Goal: Task Accomplishment & Management: Use online tool/utility

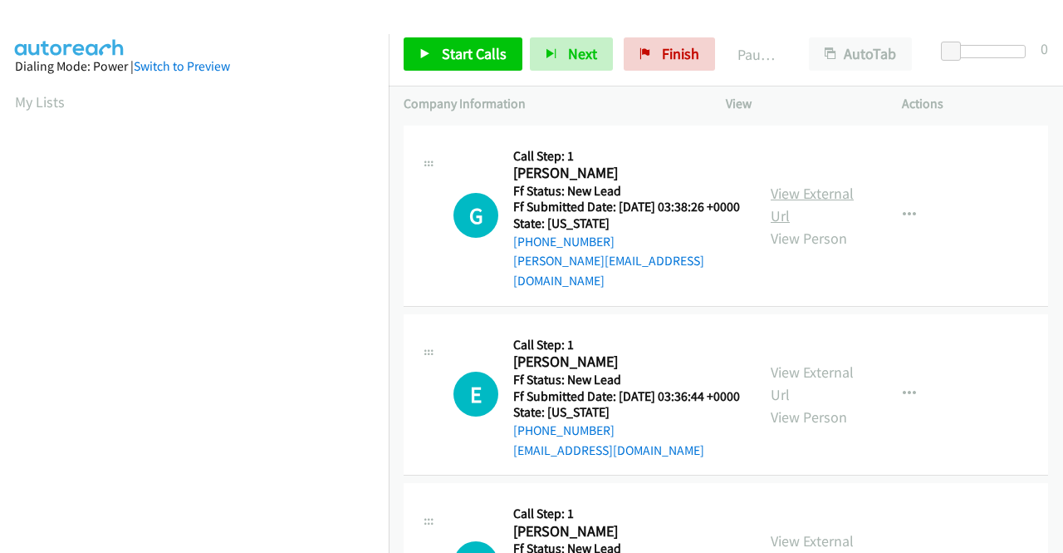
click at [807, 188] on link "View External Url" at bounding box center [812, 205] width 83 height 42
click at [790, 380] on link "View External Url" at bounding box center [812, 383] width 83 height 42
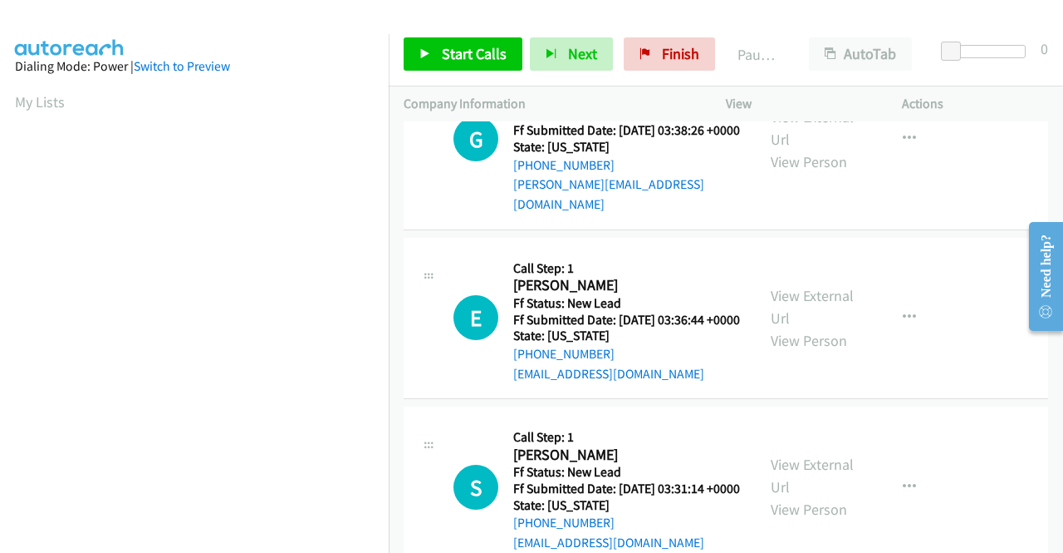
scroll to position [166, 0]
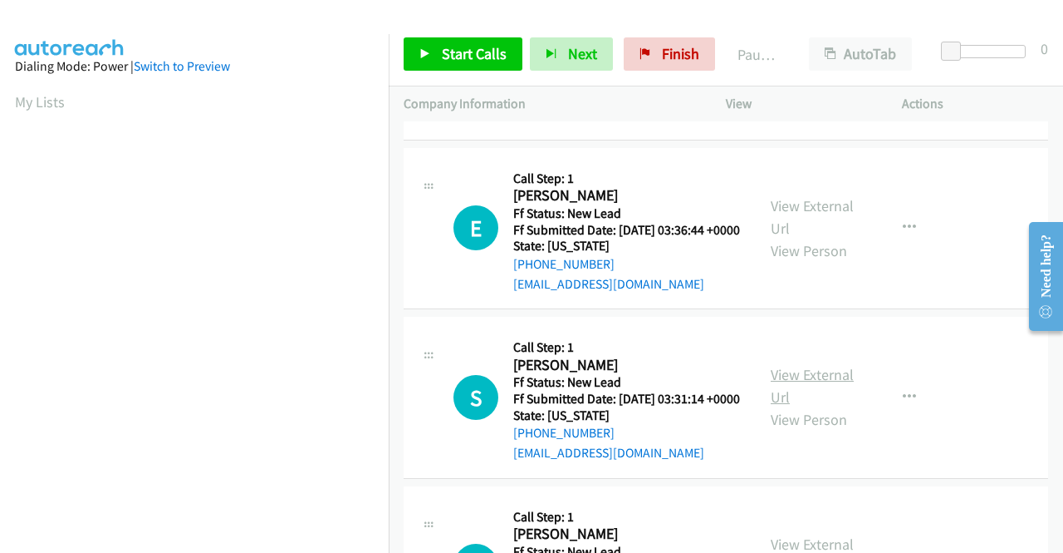
click at [804, 400] on link "View External Url" at bounding box center [812, 386] width 83 height 42
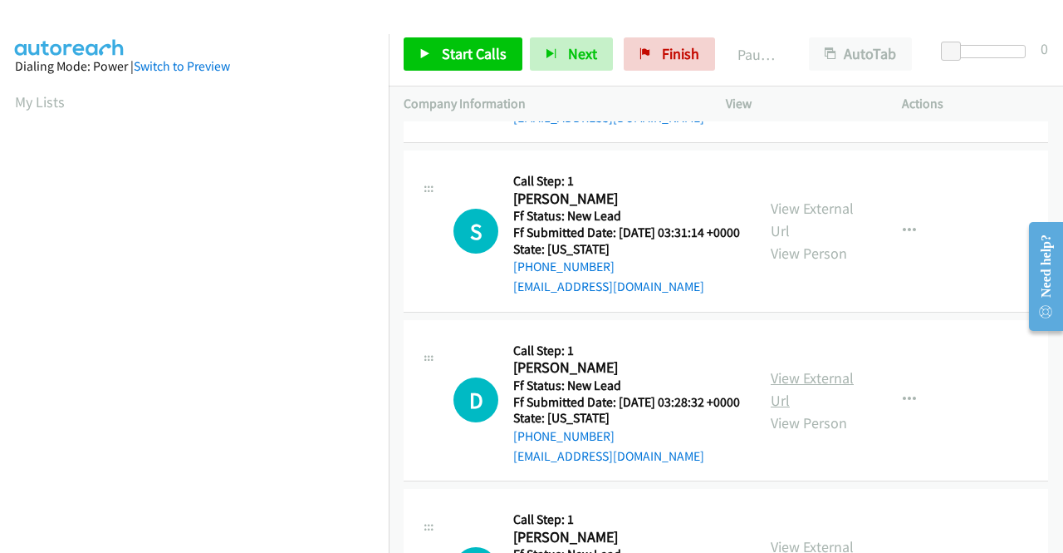
click at [820, 410] on link "View External Url" at bounding box center [812, 389] width 83 height 42
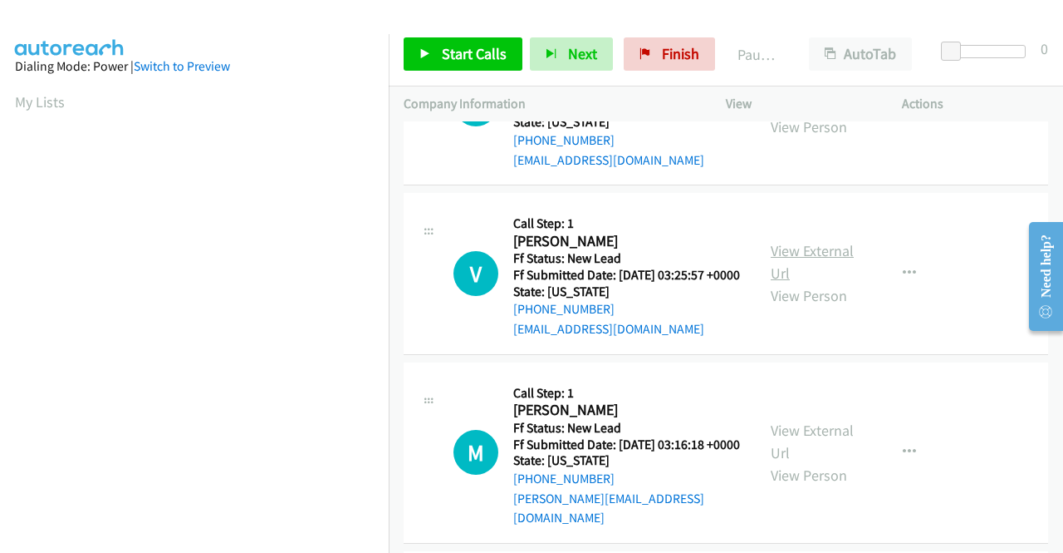
scroll to position [665, 0]
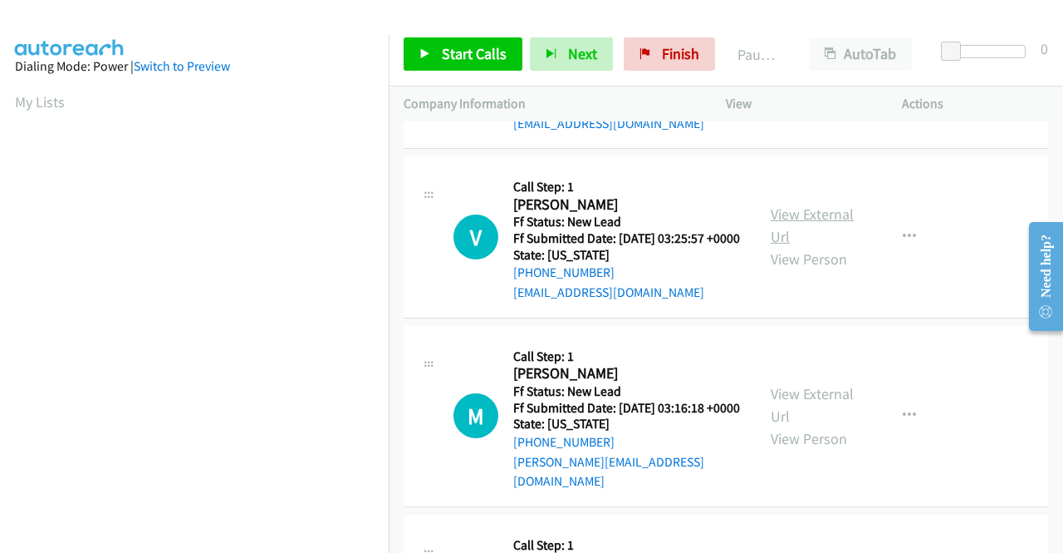
click at [790, 246] on link "View External Url" at bounding box center [812, 225] width 83 height 42
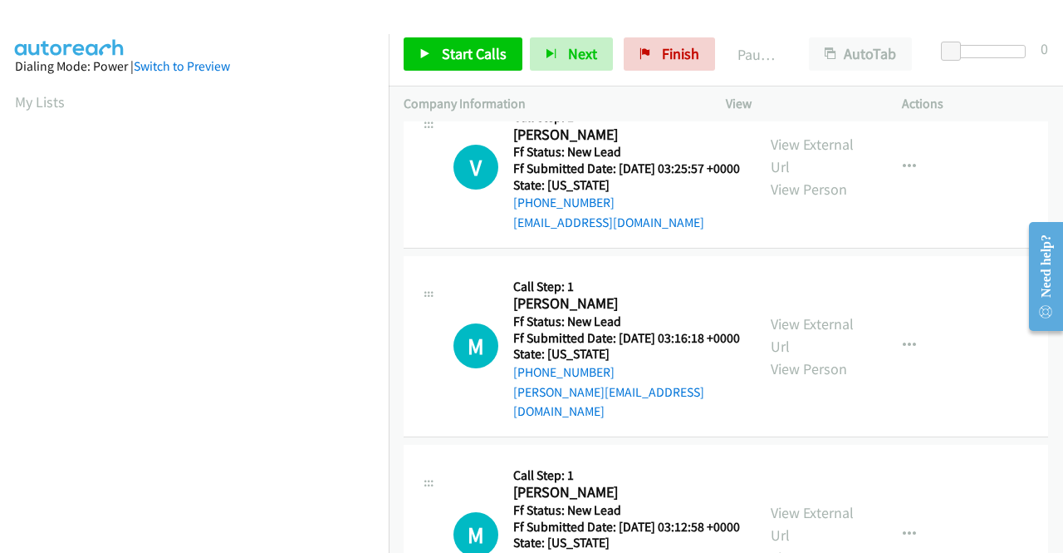
scroll to position [831, 0]
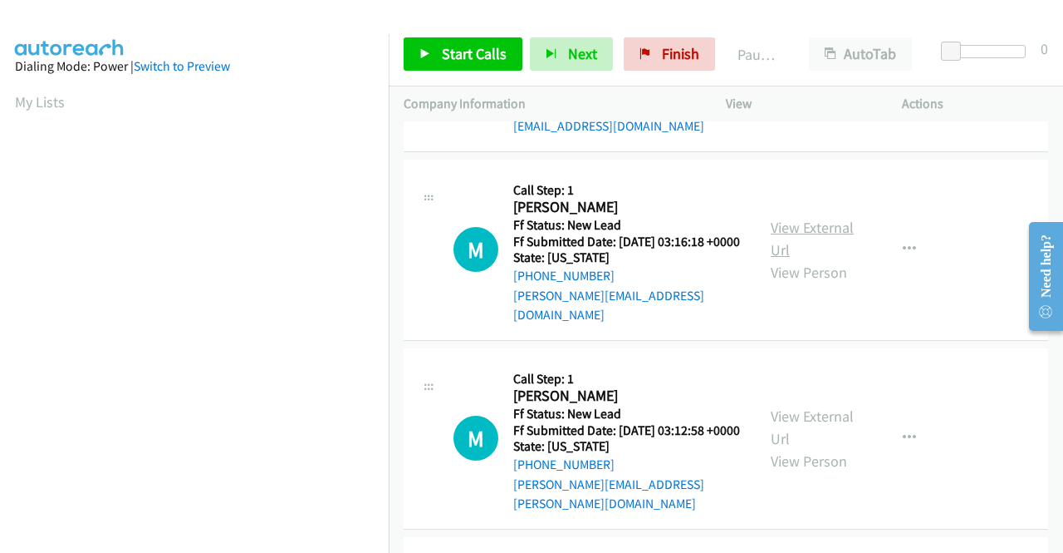
click at [808, 259] on link "View External Url" at bounding box center [812, 239] width 83 height 42
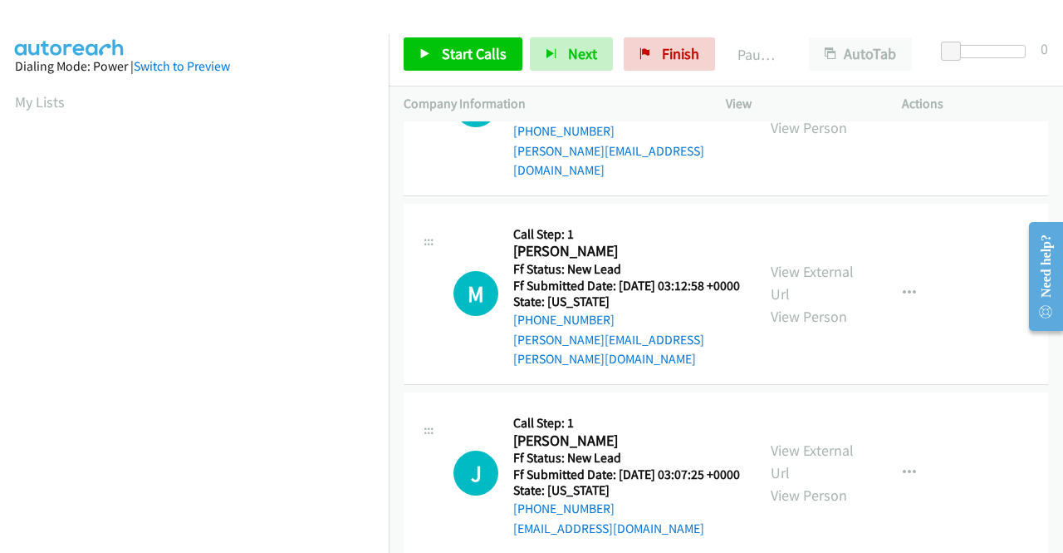
scroll to position [997, 0]
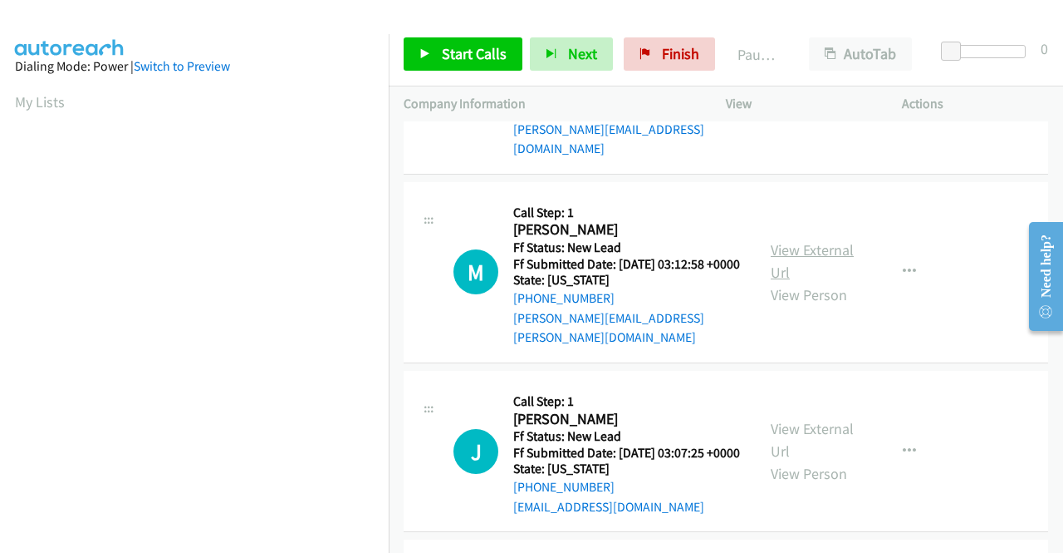
click at [784, 282] on link "View External Url" at bounding box center [812, 261] width 83 height 42
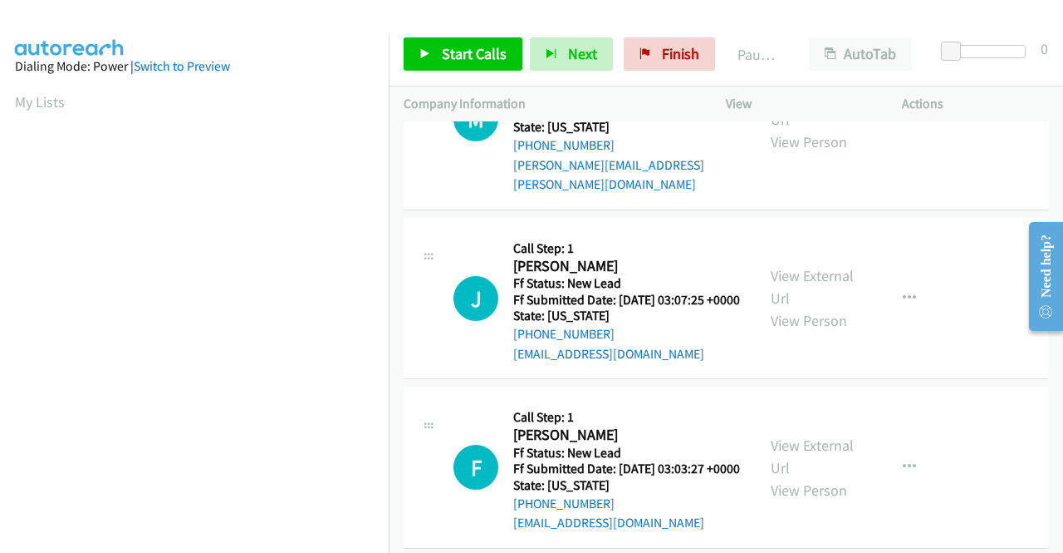
scroll to position [1163, 0]
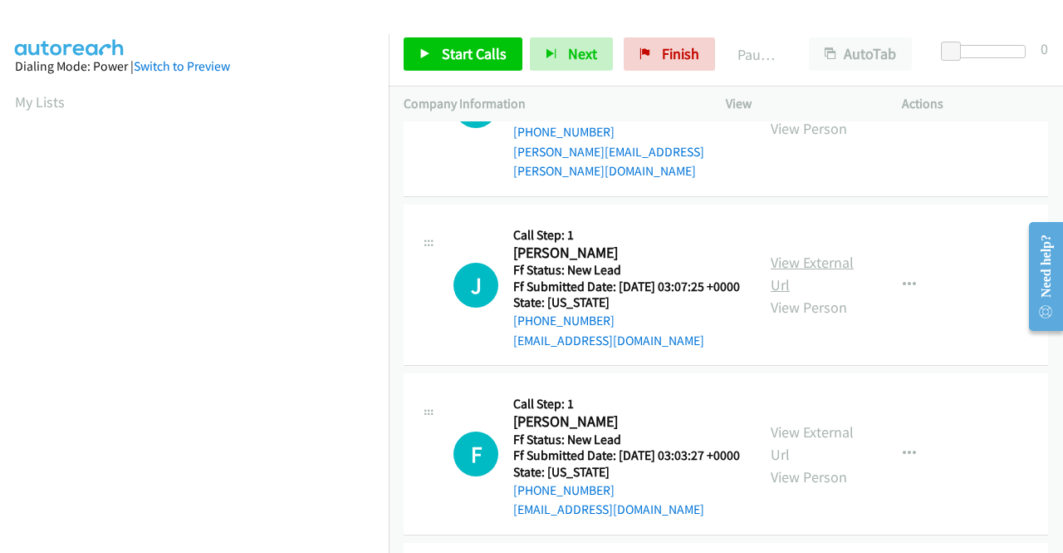
click at [808, 294] on link "View External Url" at bounding box center [812, 274] width 83 height 42
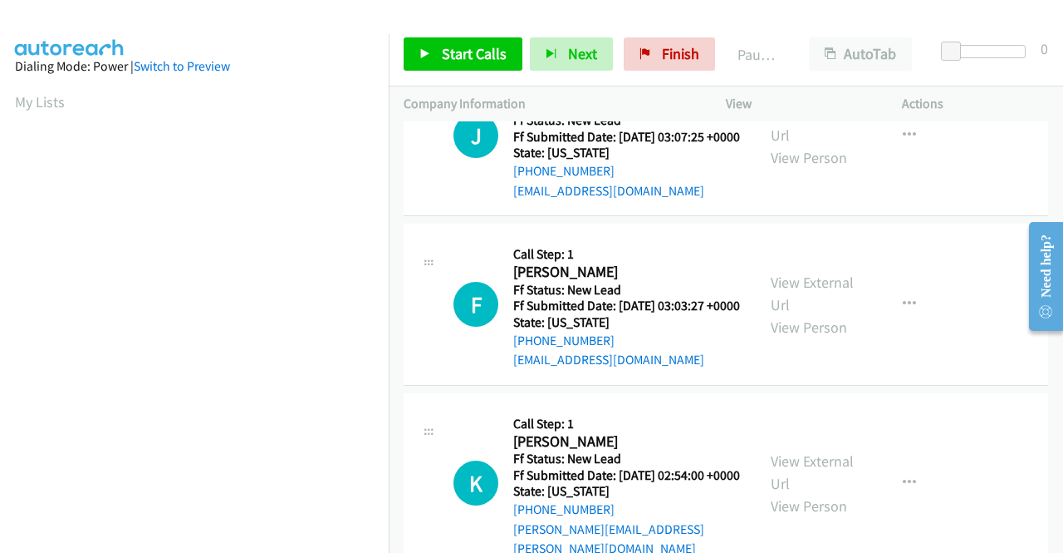
scroll to position [1329, 0]
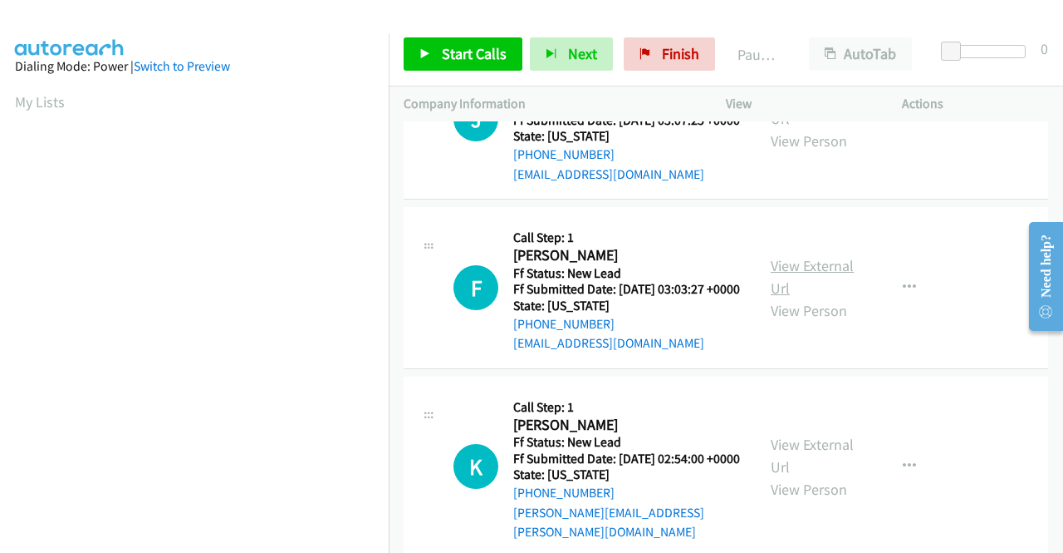
click at [788, 297] on link "View External Url" at bounding box center [812, 277] width 83 height 42
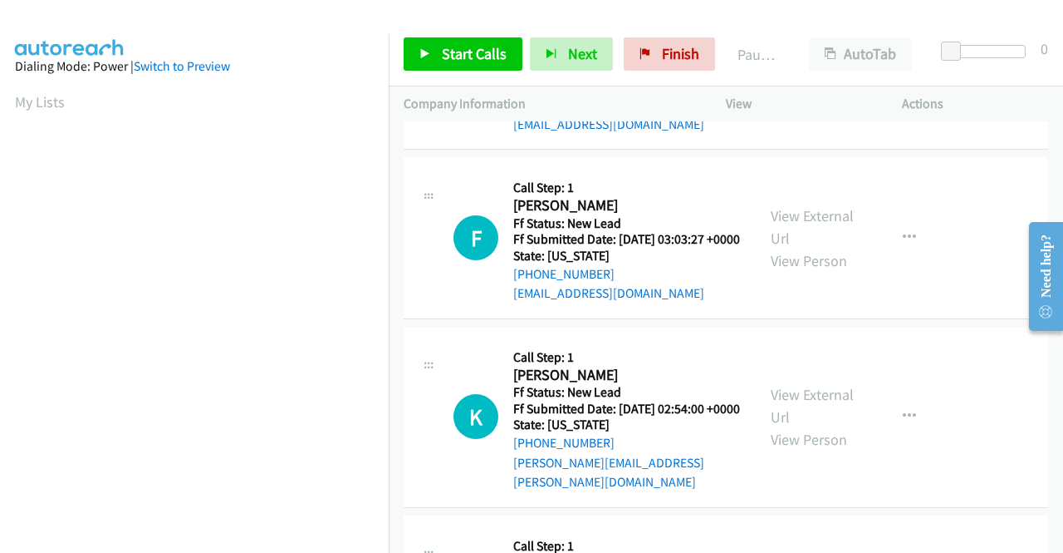
scroll to position [1496, 0]
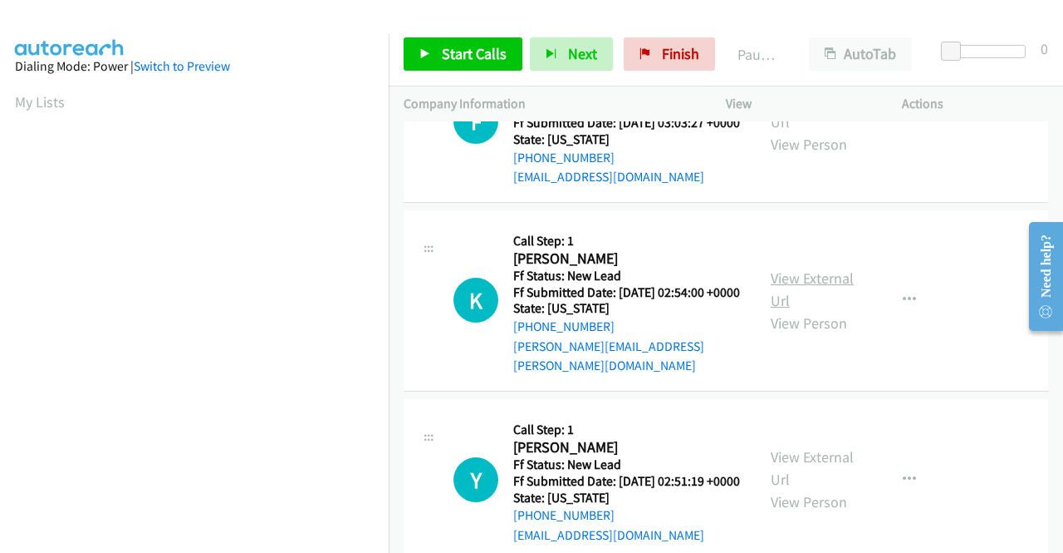
click at [839, 310] on link "View External Url" at bounding box center [812, 289] width 83 height 42
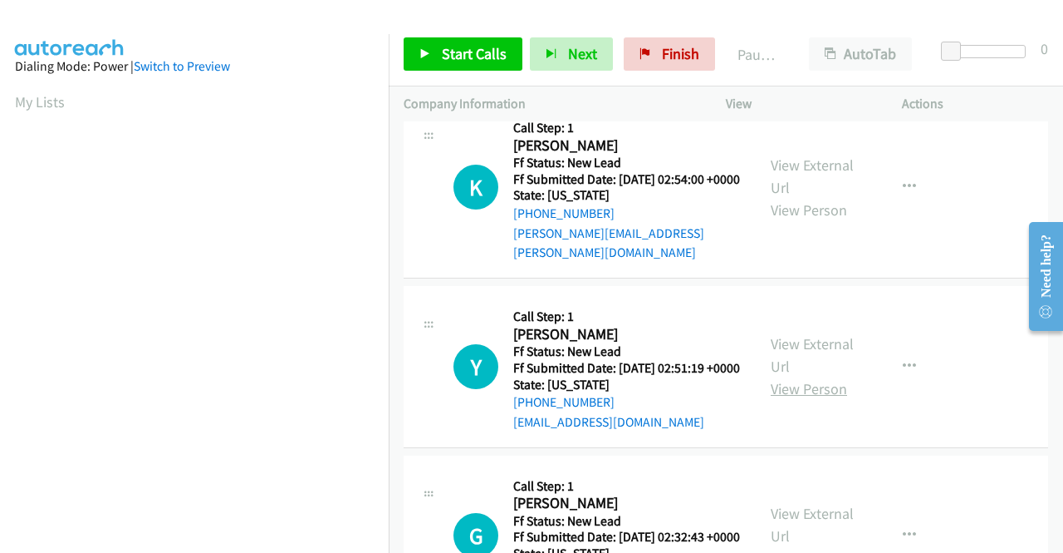
scroll to position [1662, 0]
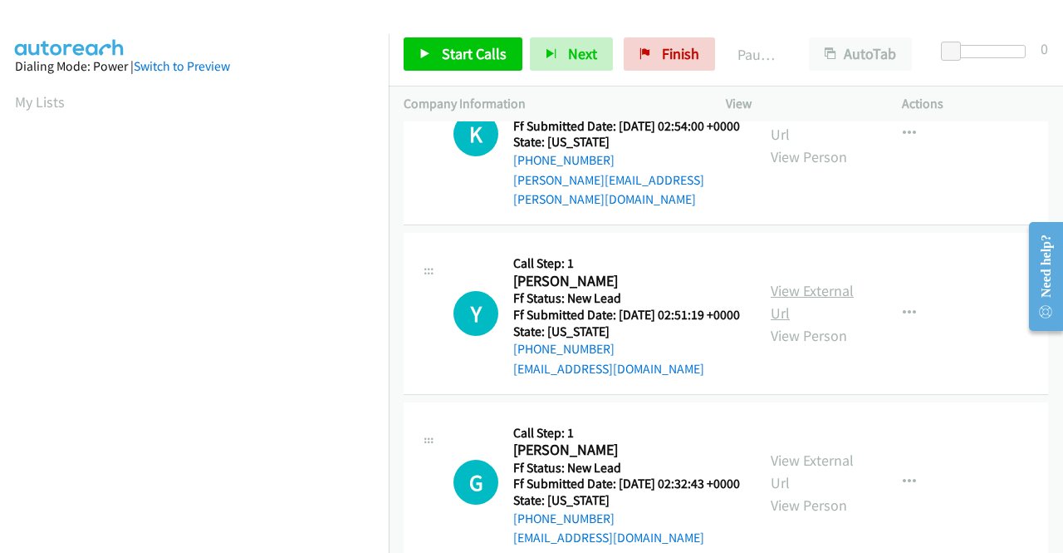
click at [804, 322] on link "View External Url" at bounding box center [812, 302] width 83 height 42
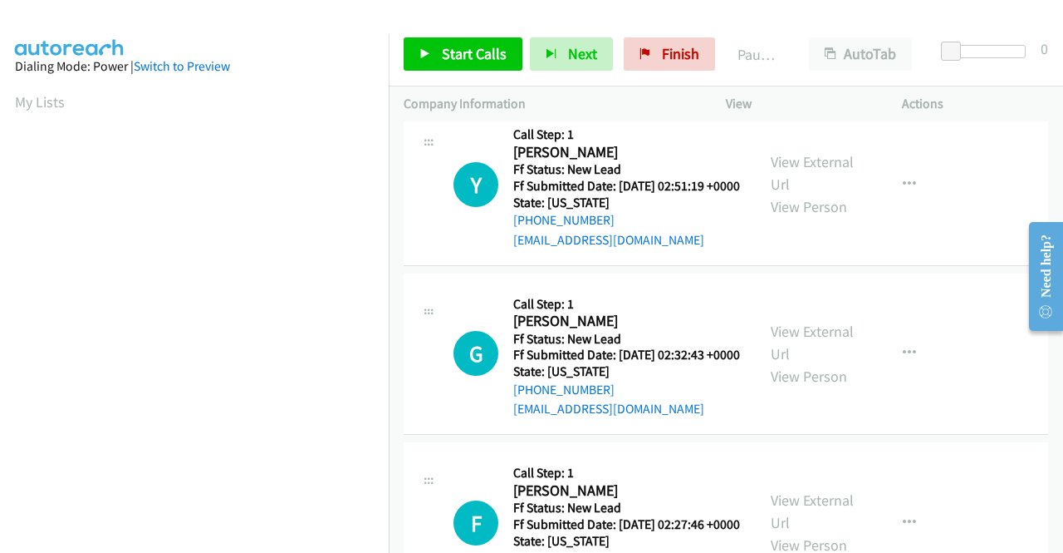
scroll to position [1828, 0]
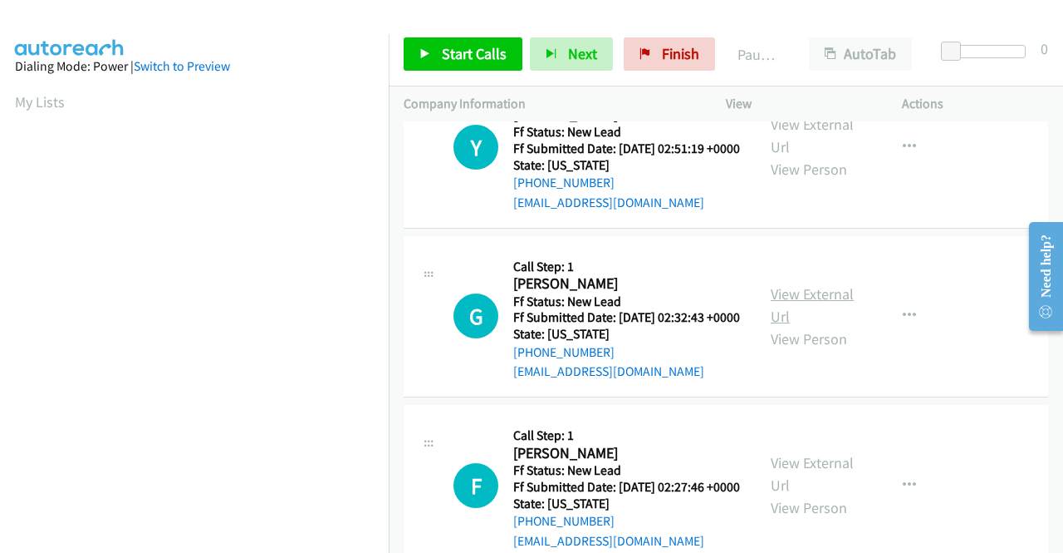
click at [837, 326] on link "View External Url" at bounding box center [812, 305] width 83 height 42
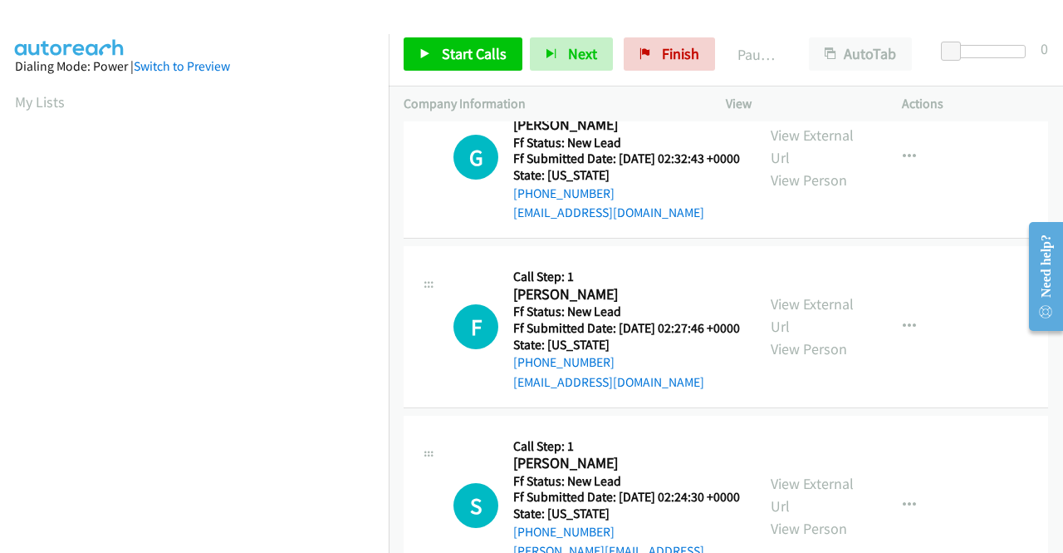
scroll to position [1994, 0]
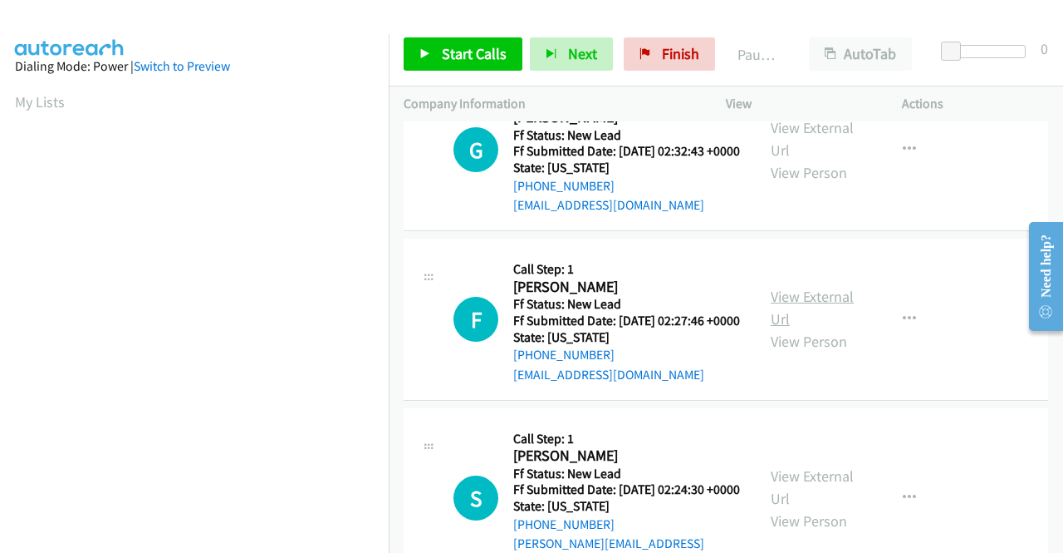
click at [778, 328] on link "View External Url" at bounding box center [812, 308] width 83 height 42
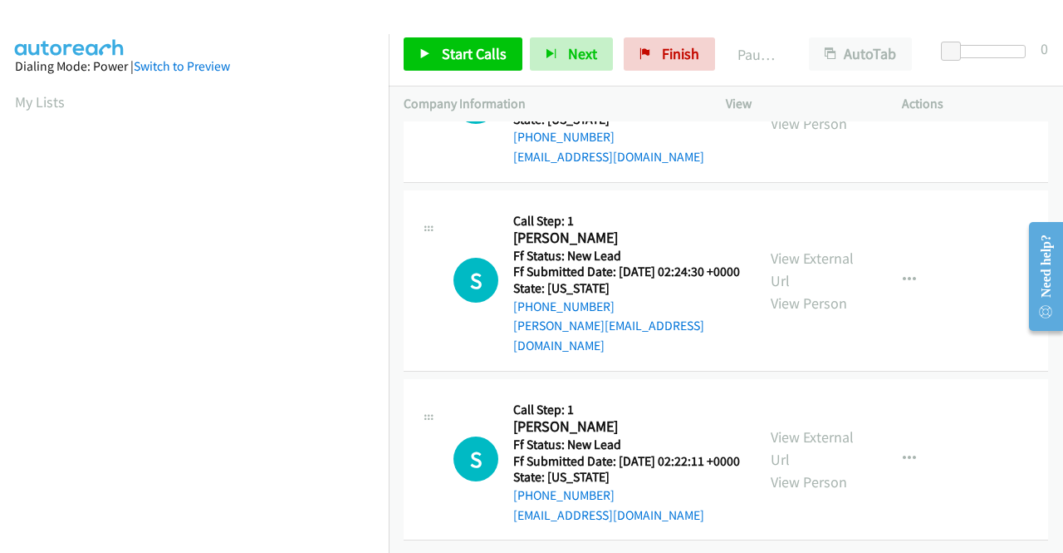
scroll to position [2243, 0]
click at [808, 290] on link "View External Url" at bounding box center [812, 269] width 83 height 42
click at [808, 427] on link "View External Url" at bounding box center [812, 448] width 83 height 42
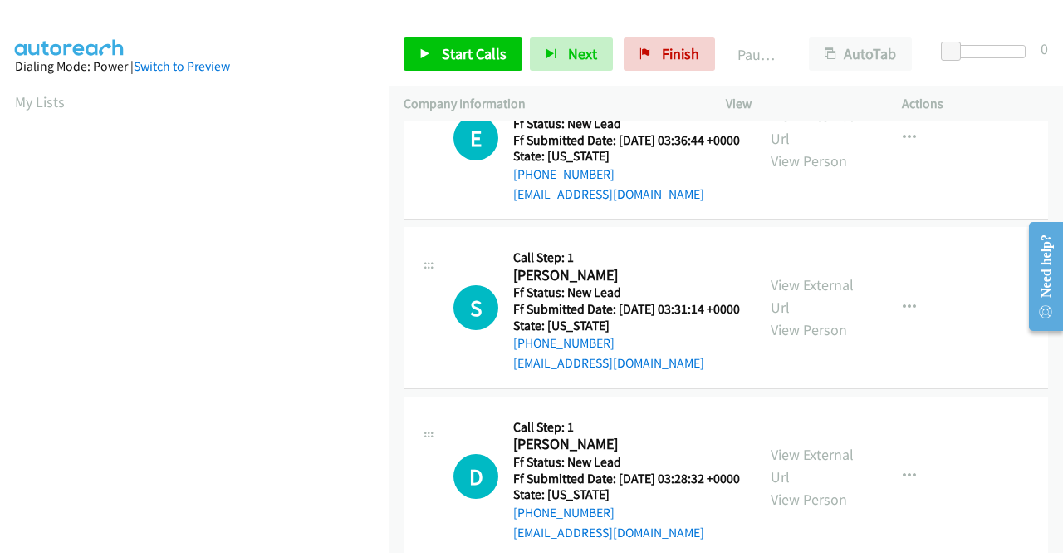
scroll to position [0, 0]
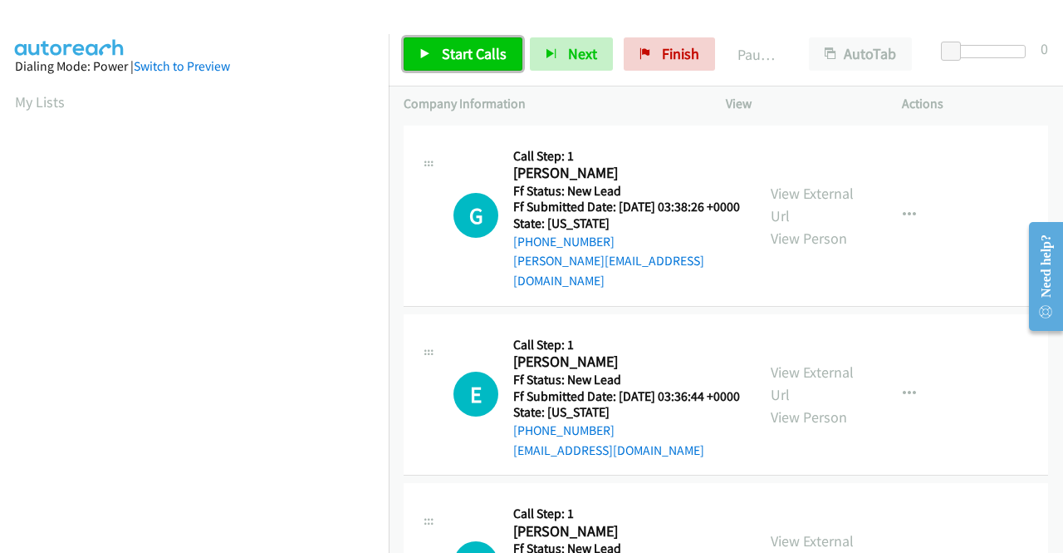
click at [490, 49] on span "Start Calls" at bounding box center [474, 53] width 65 height 19
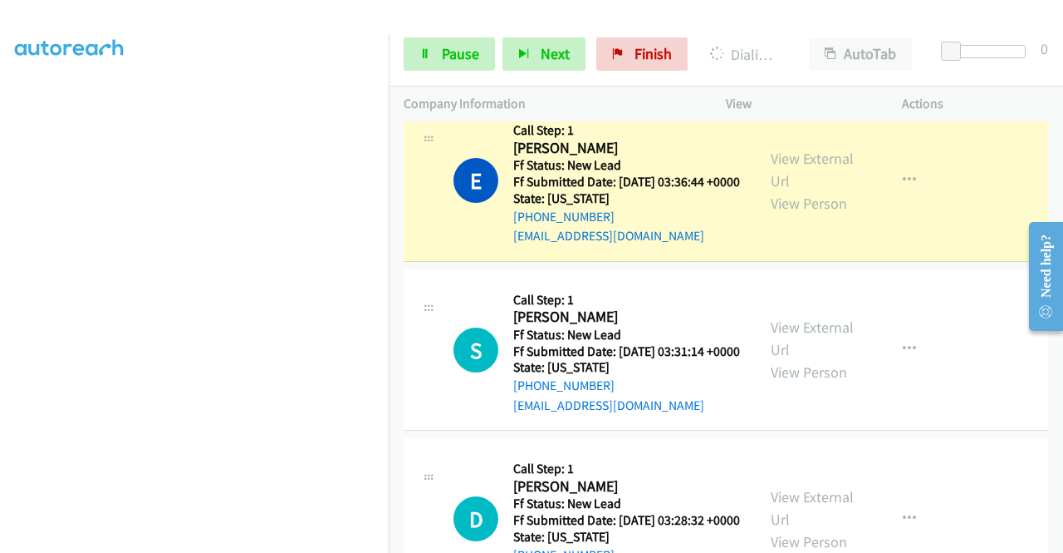
scroll to position [379, 0]
click at [453, 47] on span "Pause" at bounding box center [460, 53] width 37 height 19
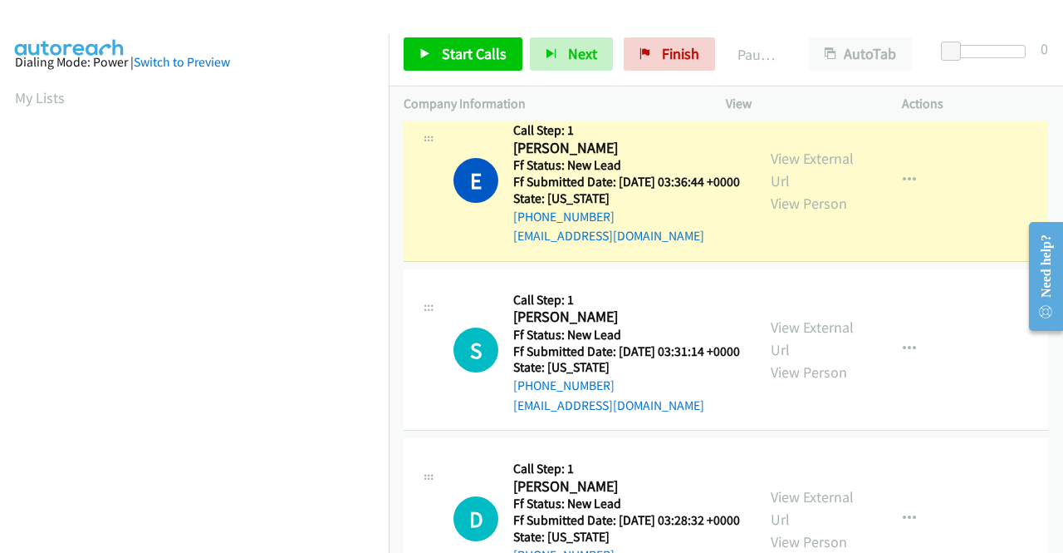
scroll to position [0, 0]
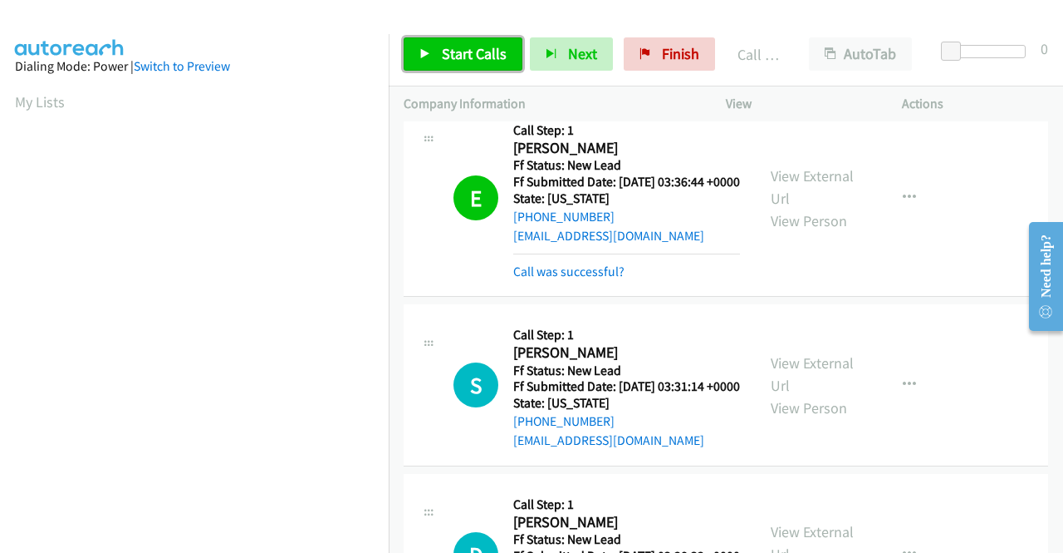
click at [449, 61] on span "Start Calls" at bounding box center [474, 53] width 65 height 19
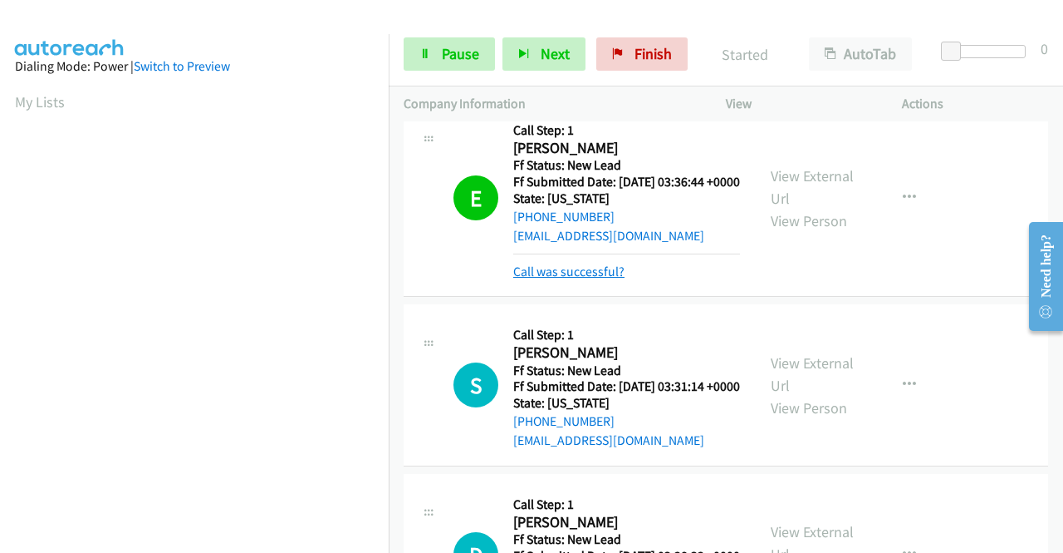
click at [560, 277] on link "Call was successful?" at bounding box center [568, 271] width 111 height 16
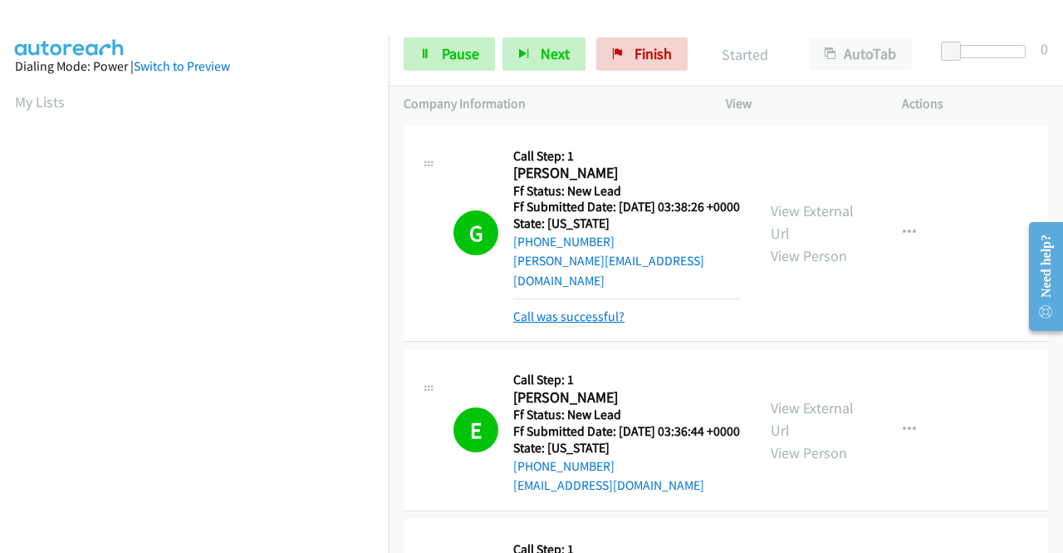
click at [605, 317] on link "Call was successful?" at bounding box center [568, 316] width 111 height 16
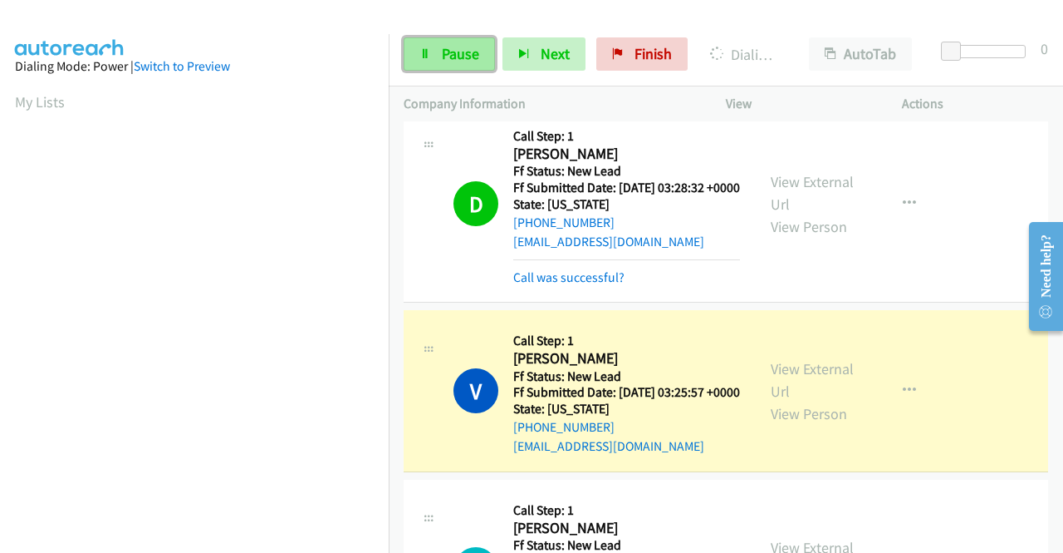
click at [448, 47] on span "Pause" at bounding box center [460, 53] width 37 height 19
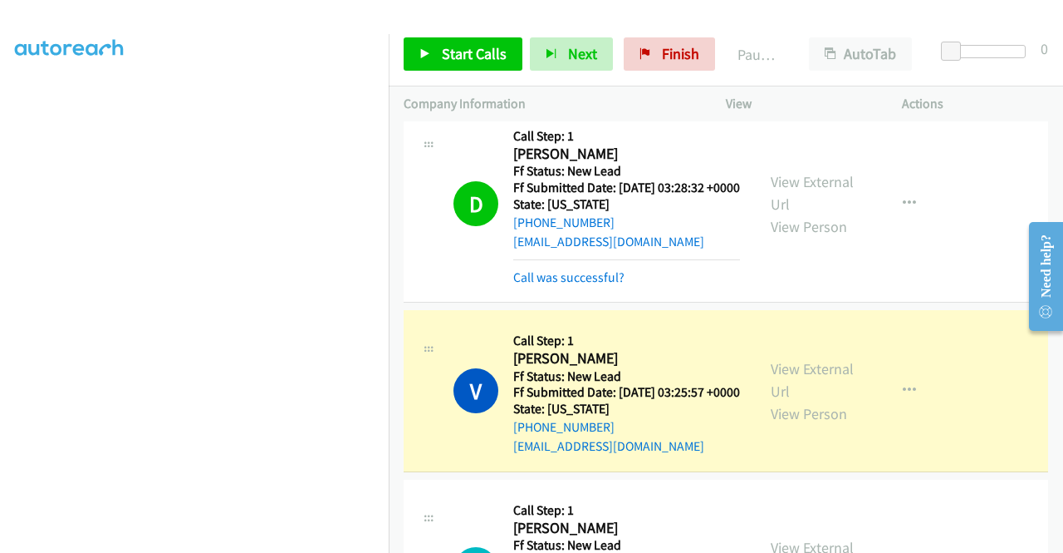
scroll to position [343, 0]
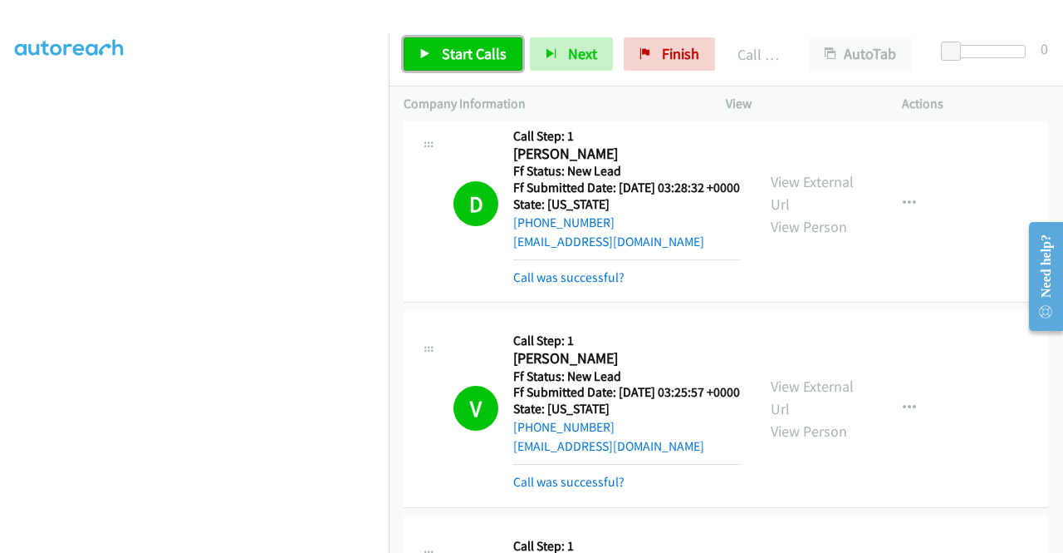
click at [452, 57] on span "Start Calls" at bounding box center [474, 53] width 65 height 19
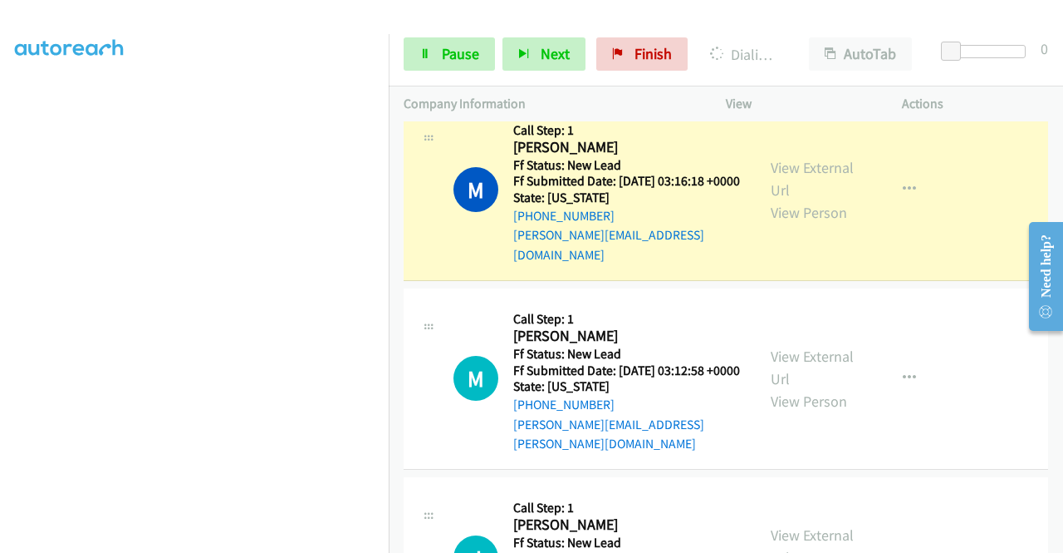
scroll to position [379, 0]
click at [434, 62] on link "Pause" at bounding box center [449, 53] width 91 height 33
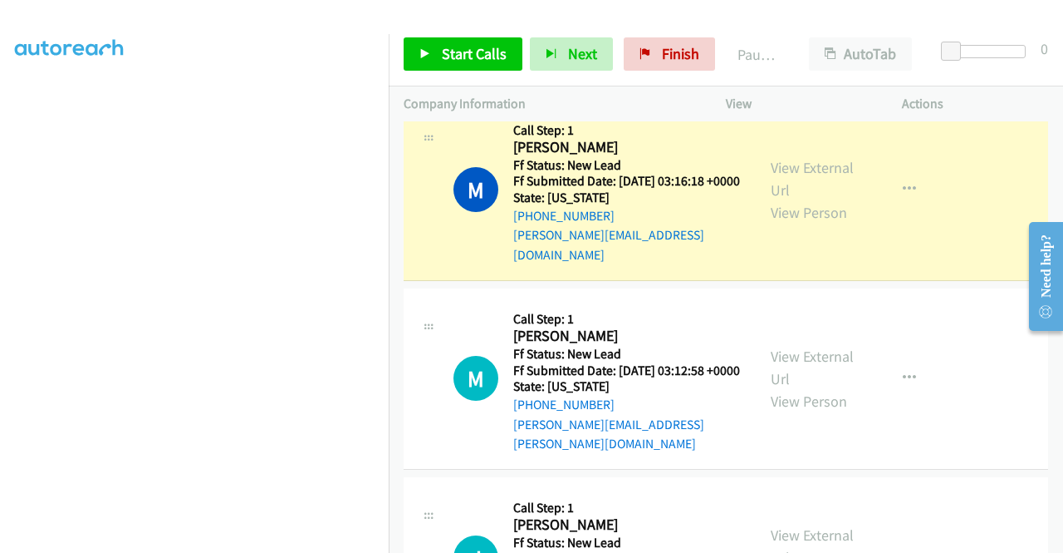
scroll to position [47, 0]
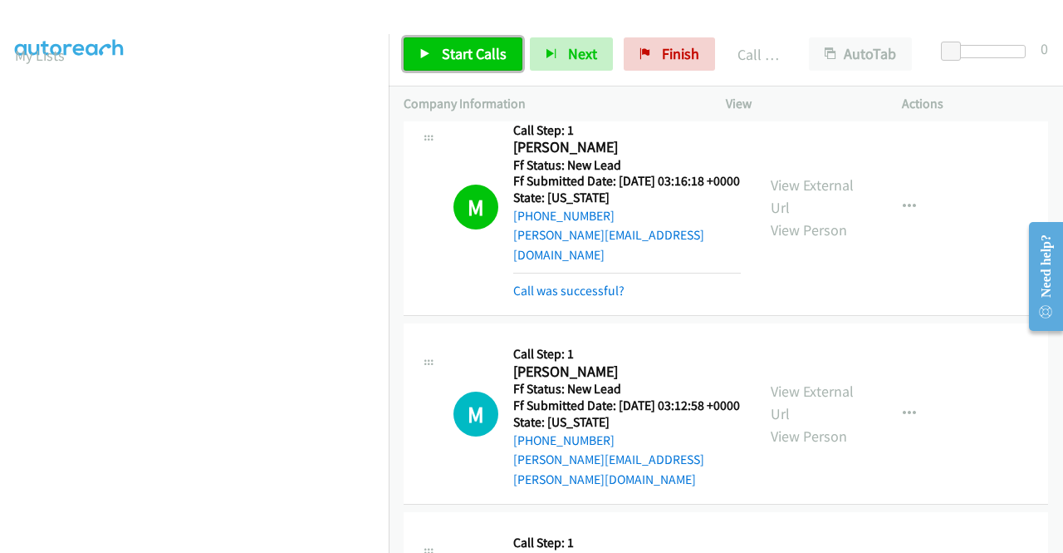
click at [449, 62] on span "Start Calls" at bounding box center [474, 53] width 65 height 19
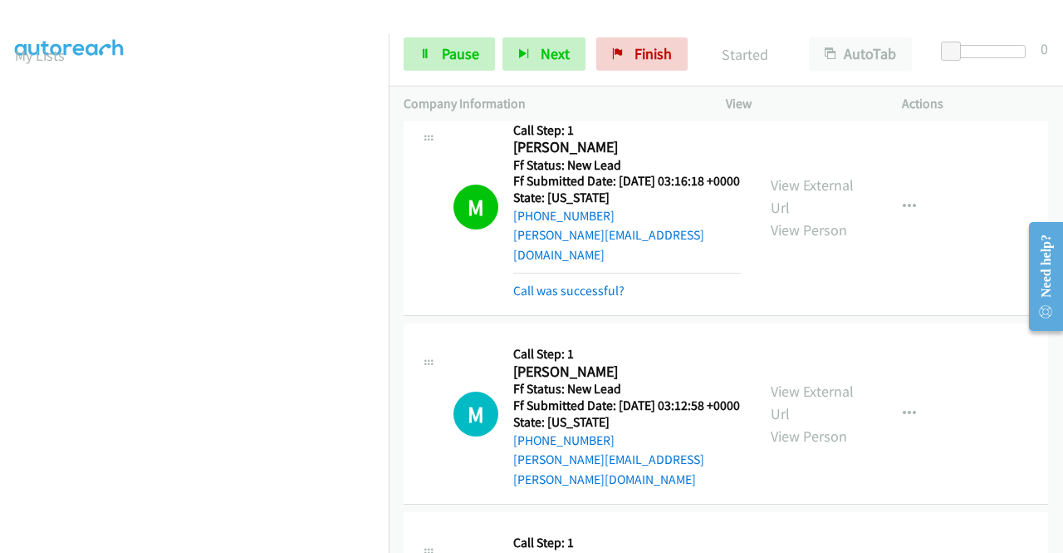
click at [624, 301] on div "Call was successful?" at bounding box center [627, 291] width 228 height 20
click at [584, 298] on link "Call was successful?" at bounding box center [568, 290] width 111 height 16
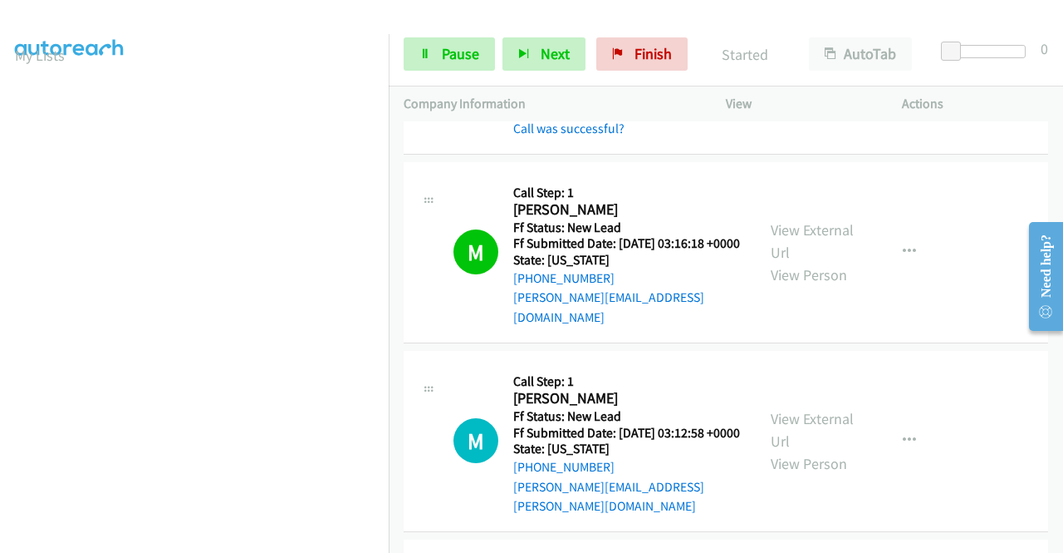
scroll to position [914, 0]
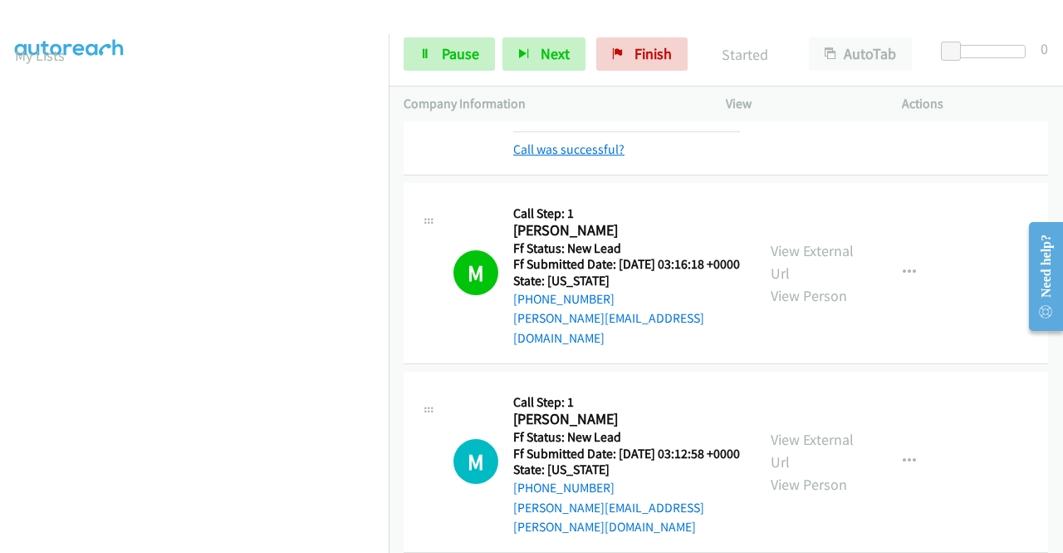
click at [572, 157] on link "Call was successful?" at bounding box center [568, 149] width 111 height 16
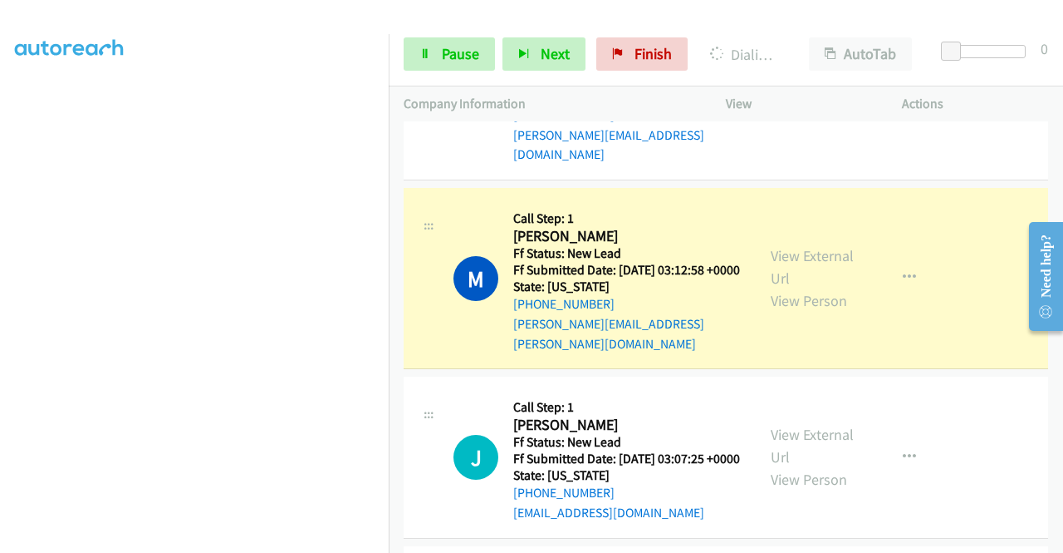
scroll to position [0, 0]
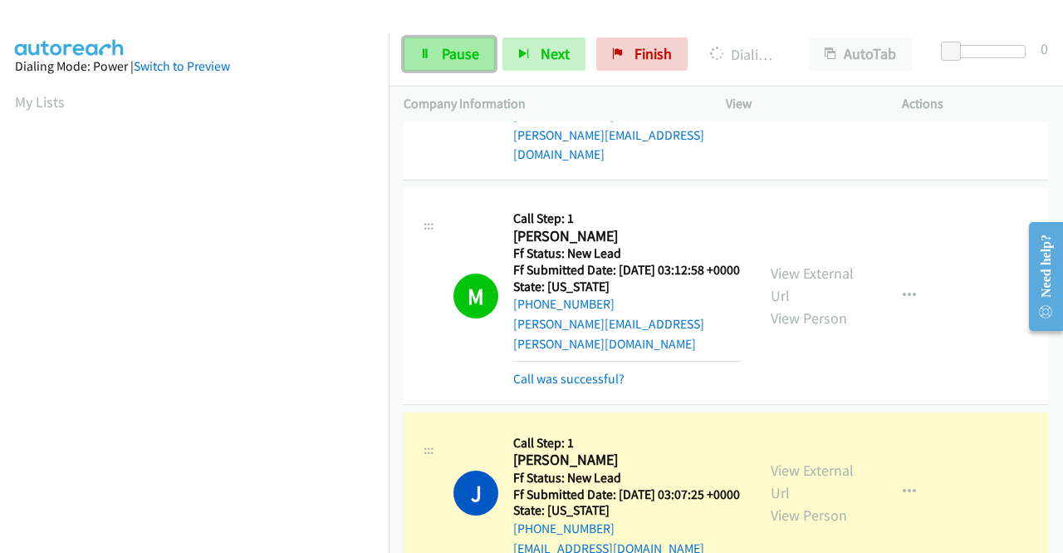
click at [428, 64] on link "Pause" at bounding box center [449, 53] width 91 height 33
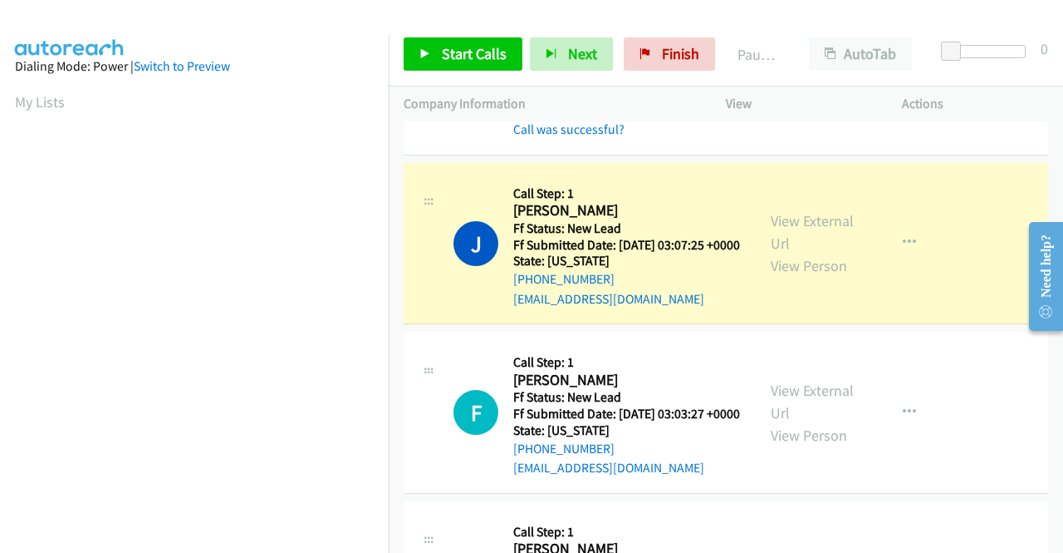
scroll to position [379, 0]
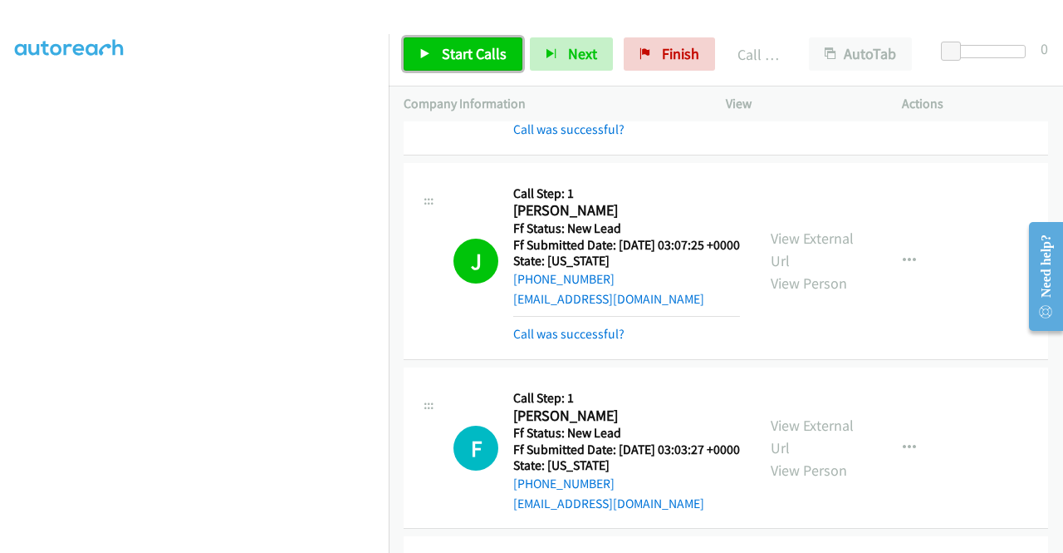
click at [479, 63] on link "Start Calls" at bounding box center [463, 53] width 119 height 33
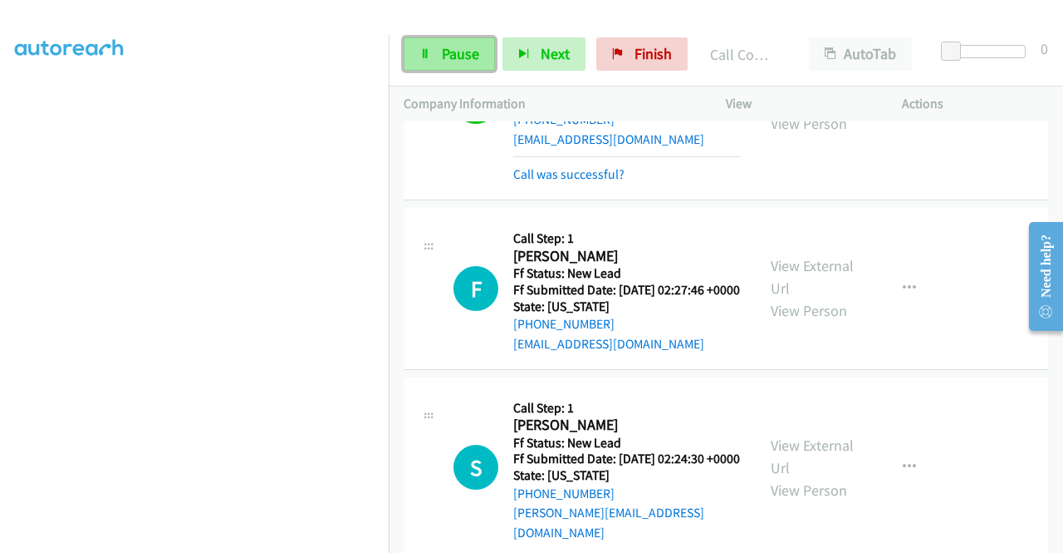
click at [460, 60] on span "Pause" at bounding box center [460, 53] width 37 height 19
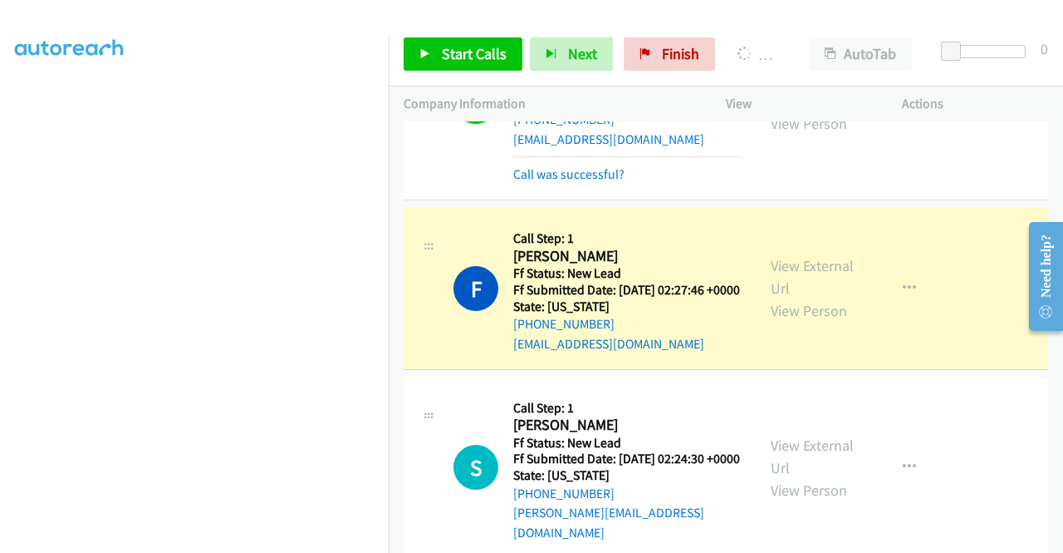
scroll to position [0, 0]
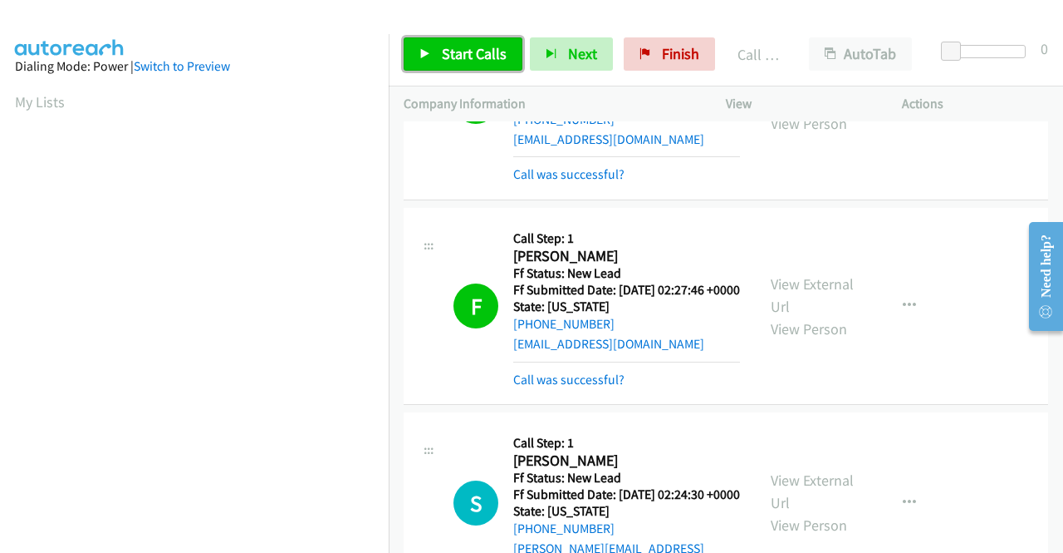
click at [481, 54] on span "Start Calls" at bounding box center [474, 53] width 65 height 19
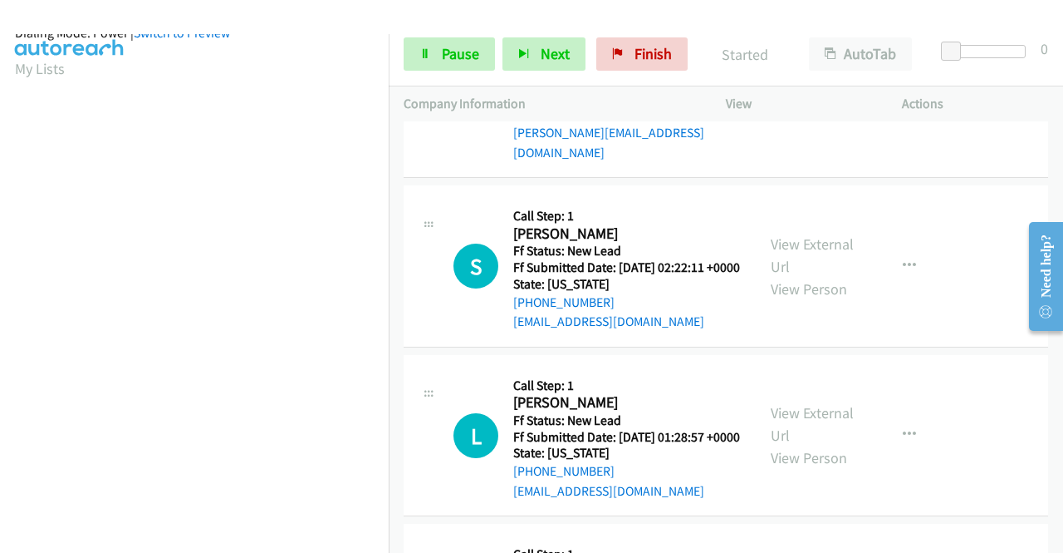
scroll to position [379, 0]
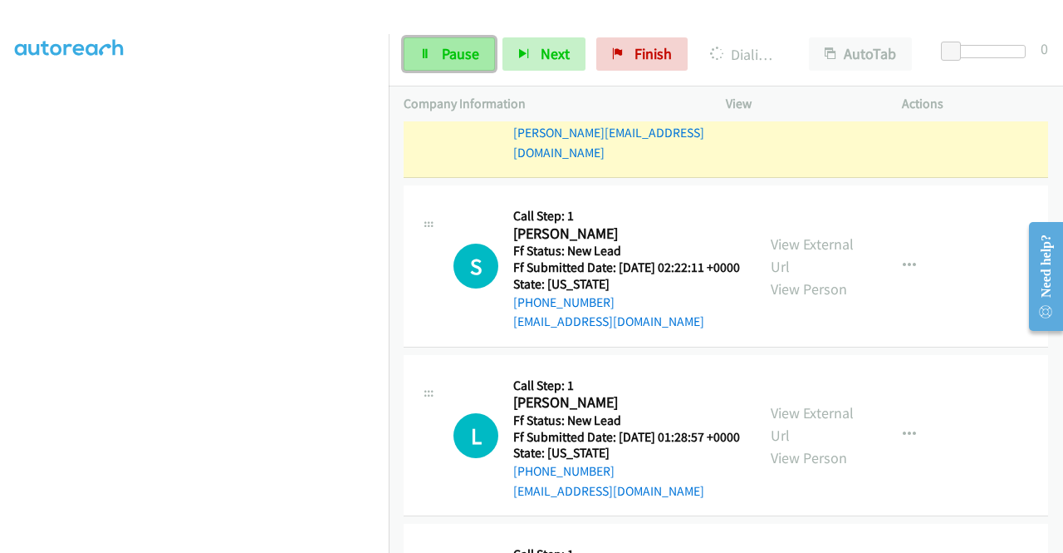
click at [435, 63] on link "Pause" at bounding box center [449, 53] width 91 height 33
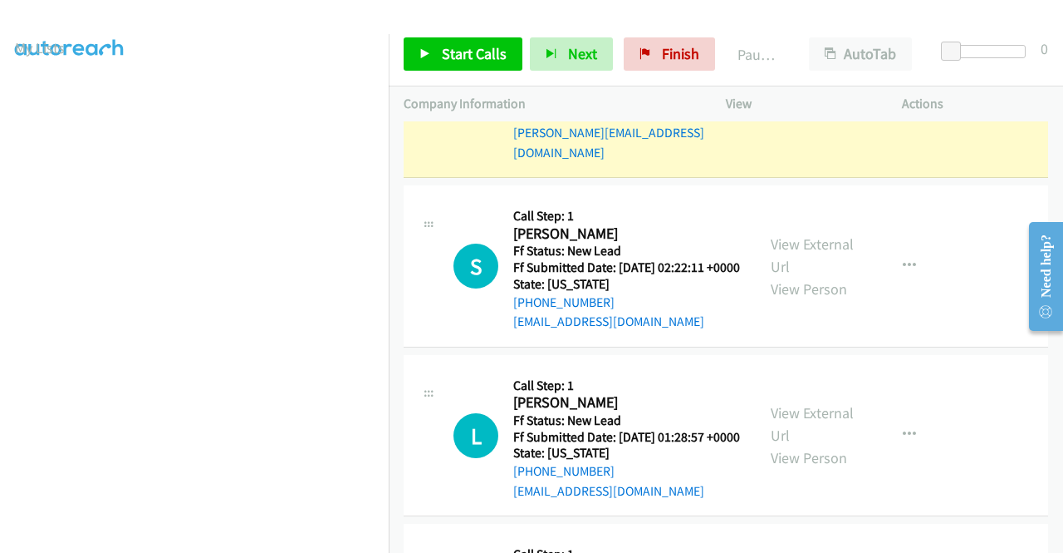
scroll to position [47, 0]
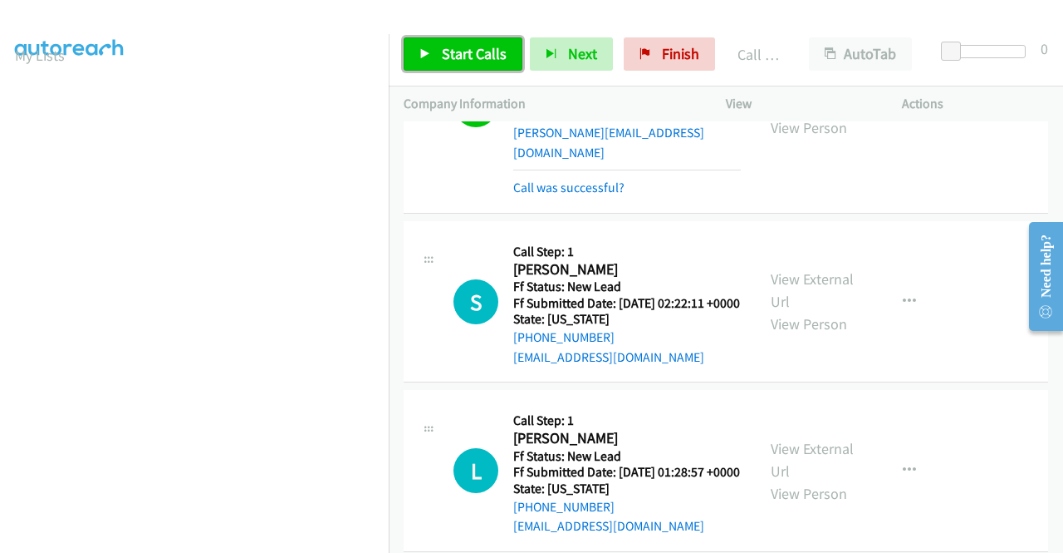
click at [475, 49] on span "Start Calls" at bounding box center [474, 53] width 65 height 19
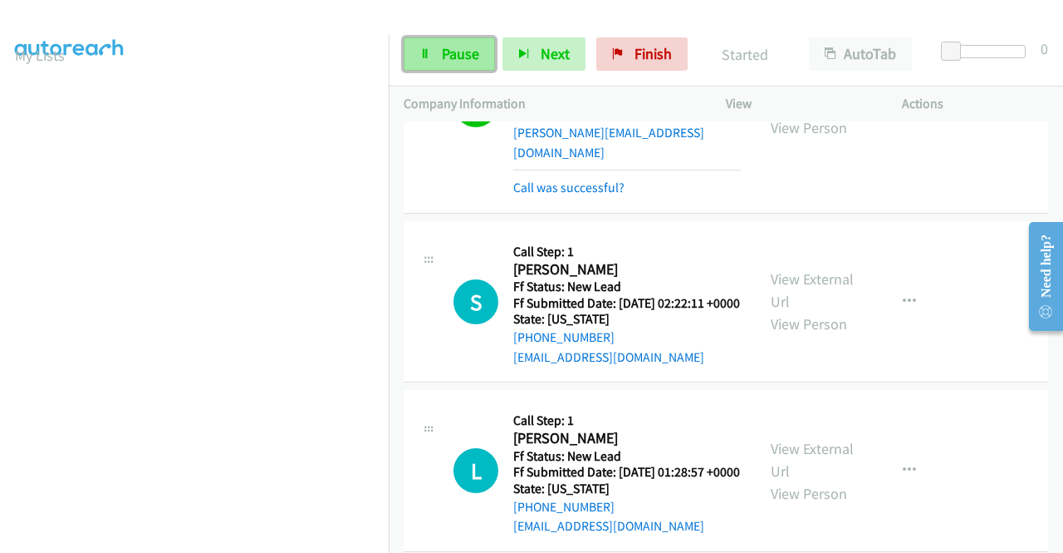
click at [482, 56] on link "Pause" at bounding box center [449, 53] width 91 height 33
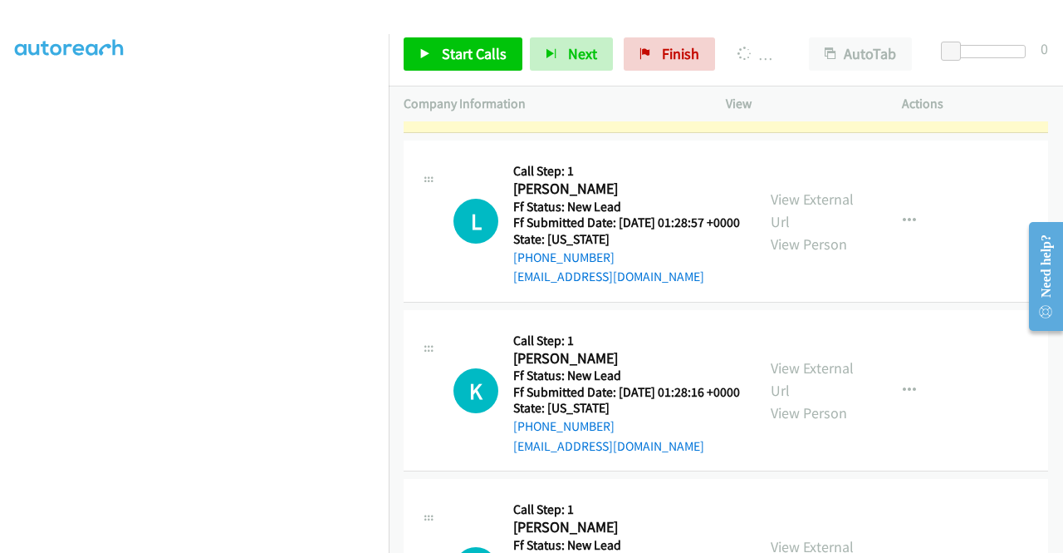
scroll to position [0, 0]
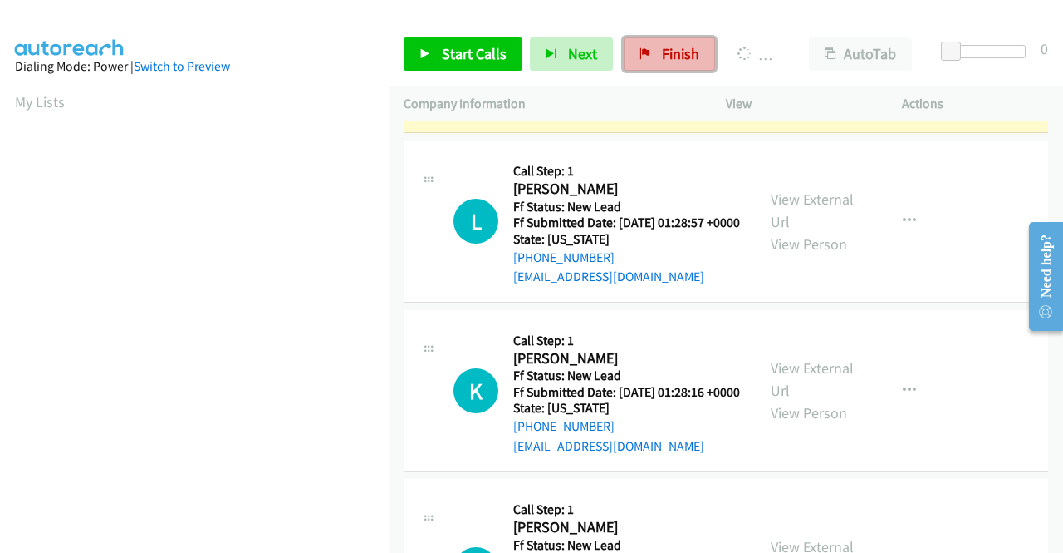
click at [648, 52] on link "Finish" at bounding box center [669, 53] width 91 height 33
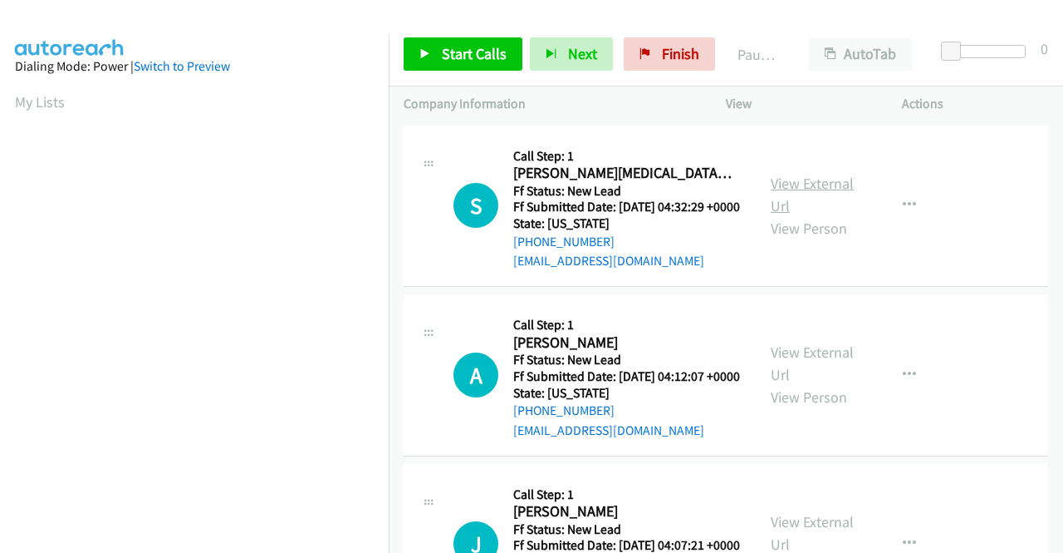
click at [813, 185] on link "View External Url" at bounding box center [812, 195] width 83 height 42
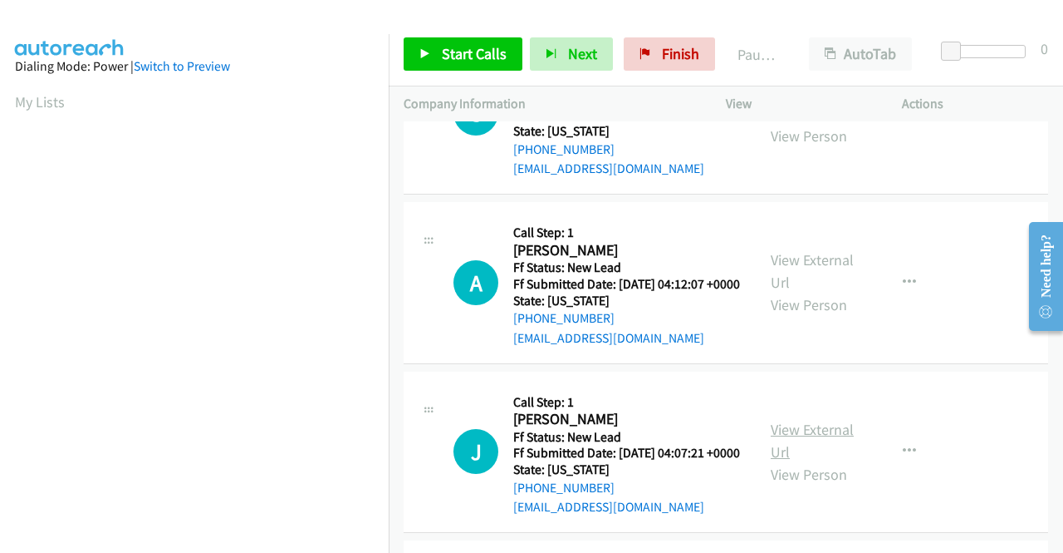
scroll to position [166, 0]
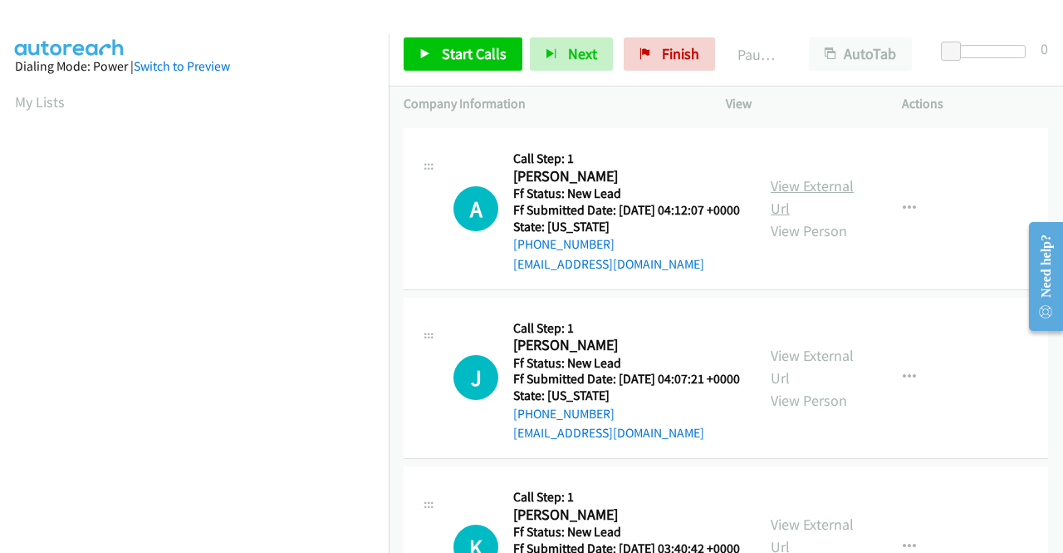
click at [808, 208] on link "View External Url" at bounding box center [812, 197] width 83 height 42
click at [781, 387] on link "View External Url" at bounding box center [812, 367] width 83 height 42
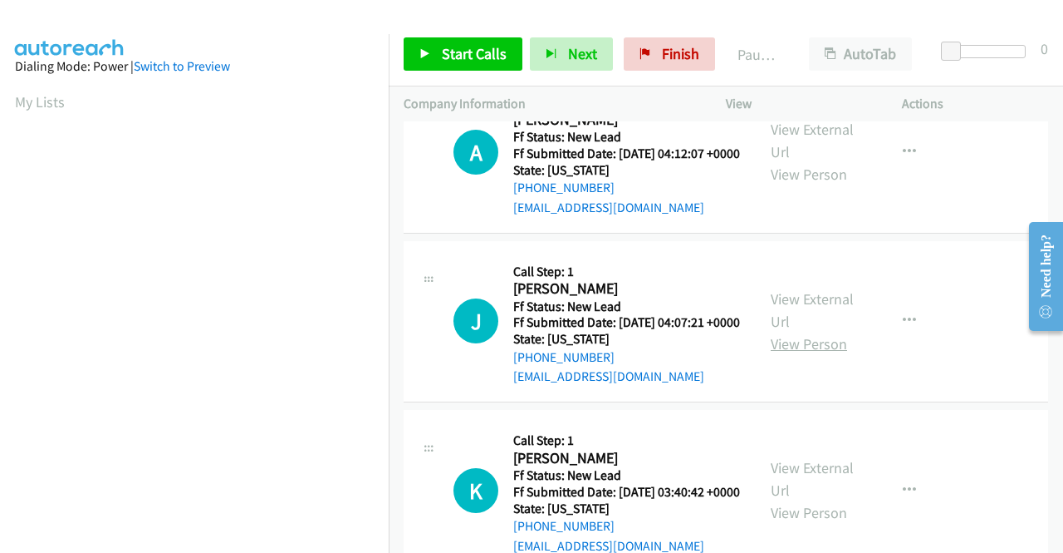
scroll to position [249, 0]
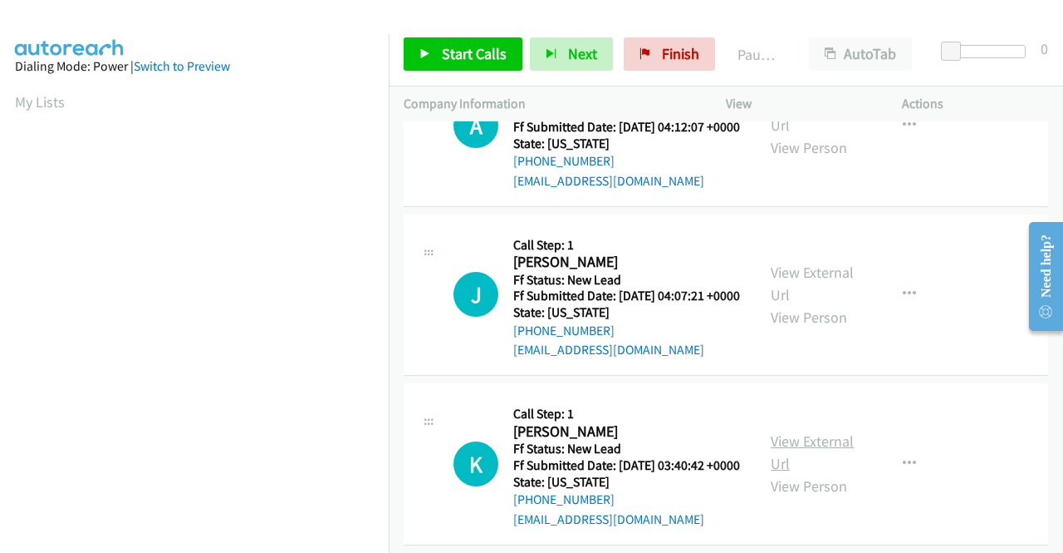
click at [789, 473] on link "View External Url" at bounding box center [812, 452] width 83 height 42
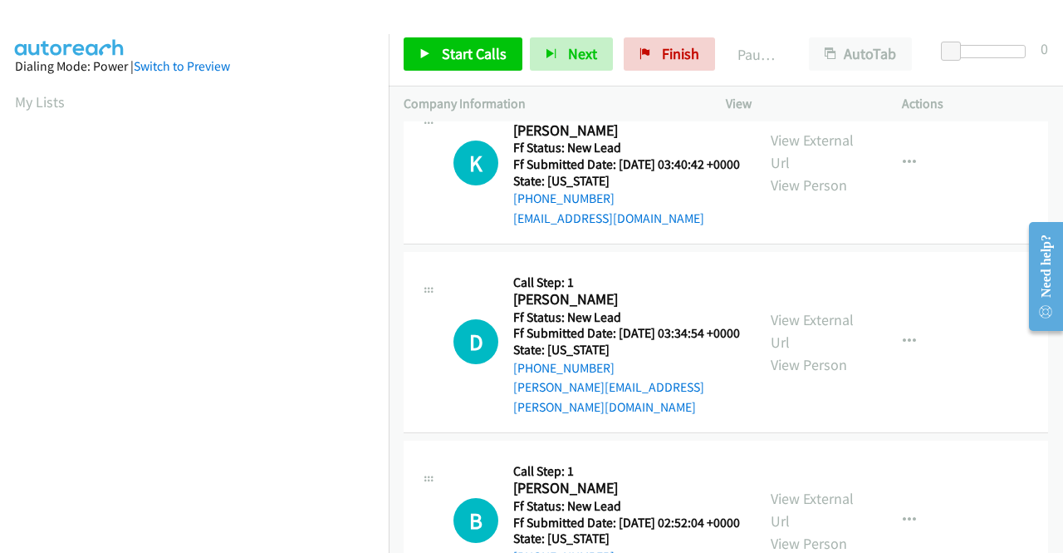
scroll to position [582, 0]
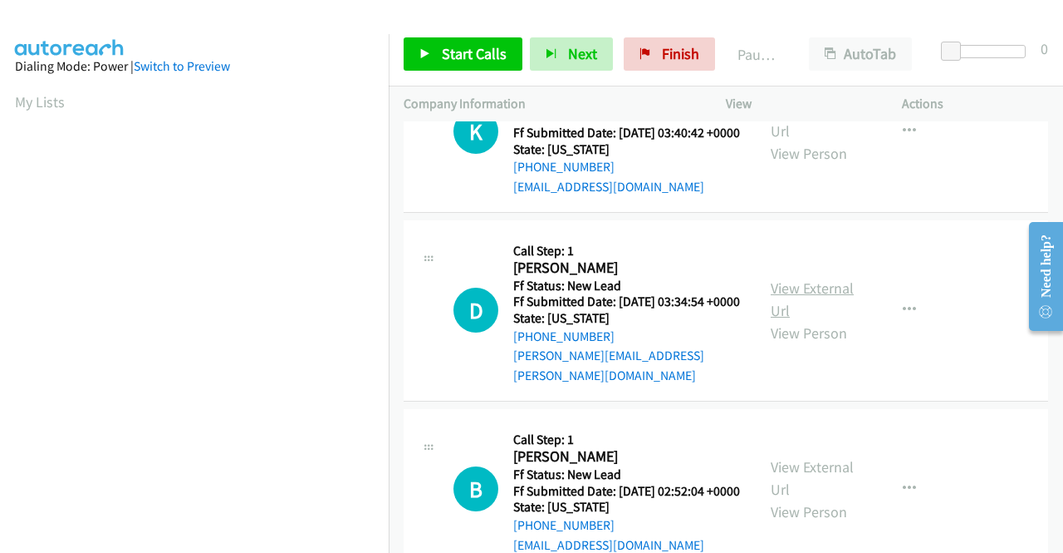
click at [798, 320] on link "View External Url" at bounding box center [812, 299] width 83 height 42
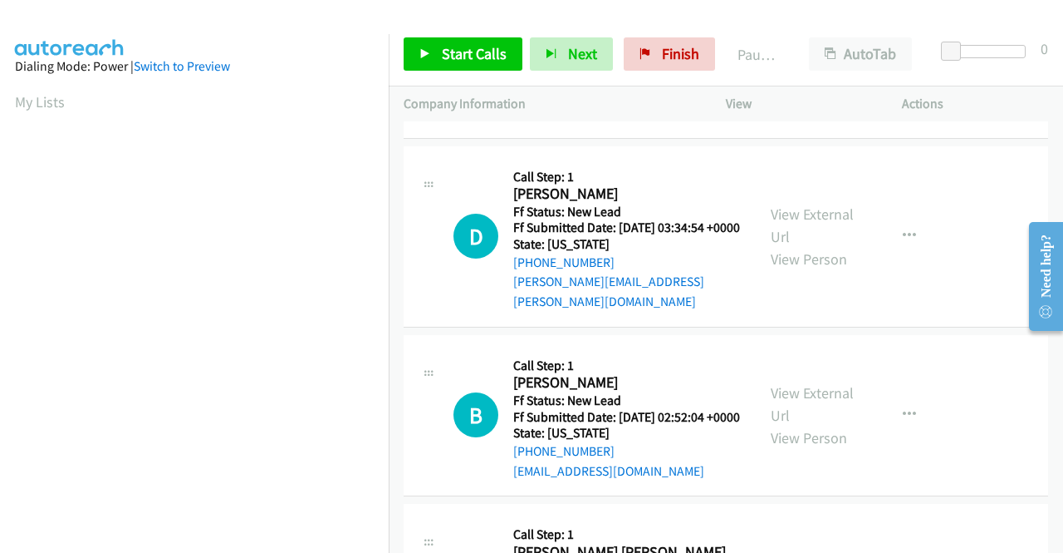
scroll to position [748, 0]
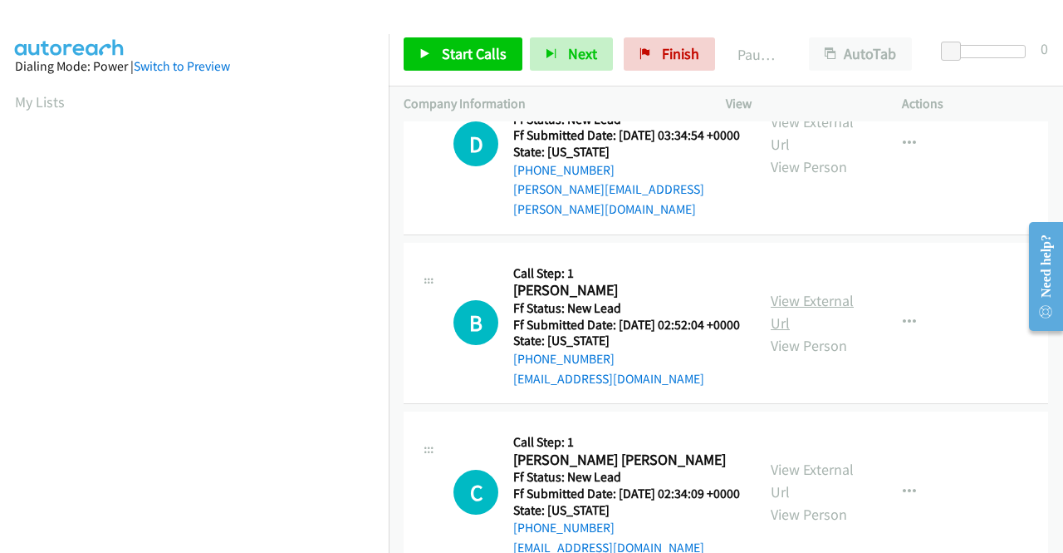
click at [781, 332] on link "View External Url" at bounding box center [812, 312] width 83 height 42
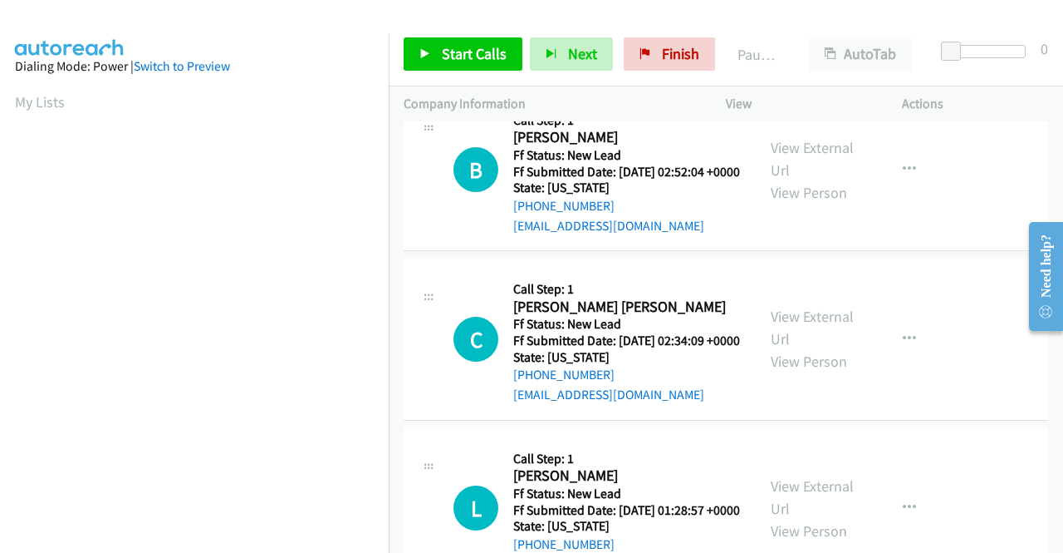
scroll to position [914, 0]
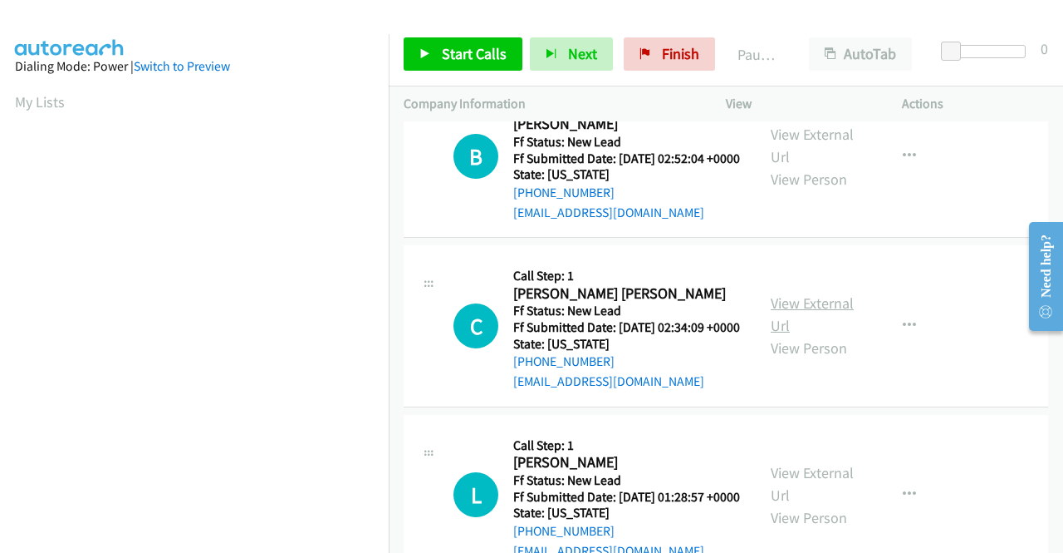
click at [784, 335] on link "View External Url" at bounding box center [812, 314] width 83 height 42
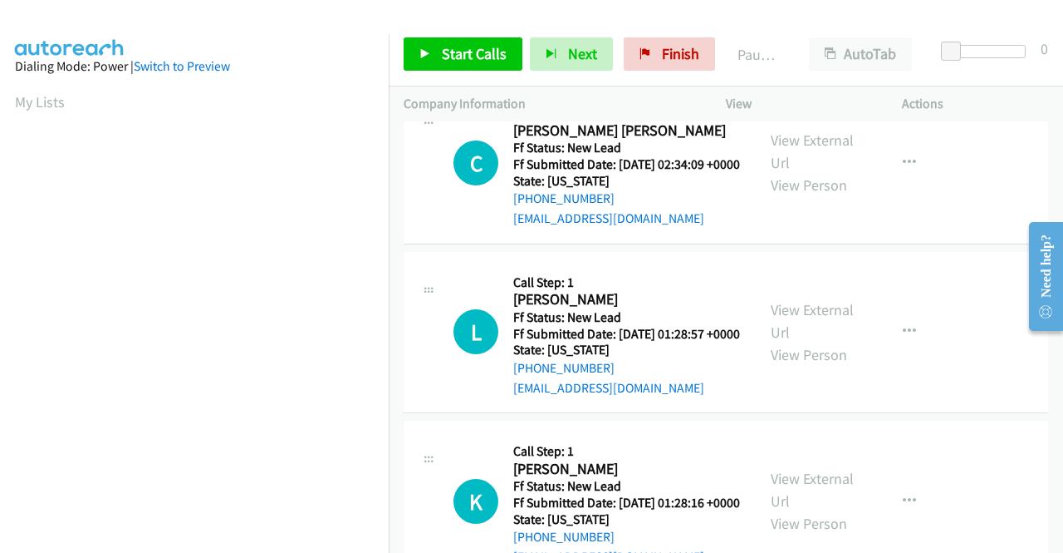
scroll to position [1080, 0]
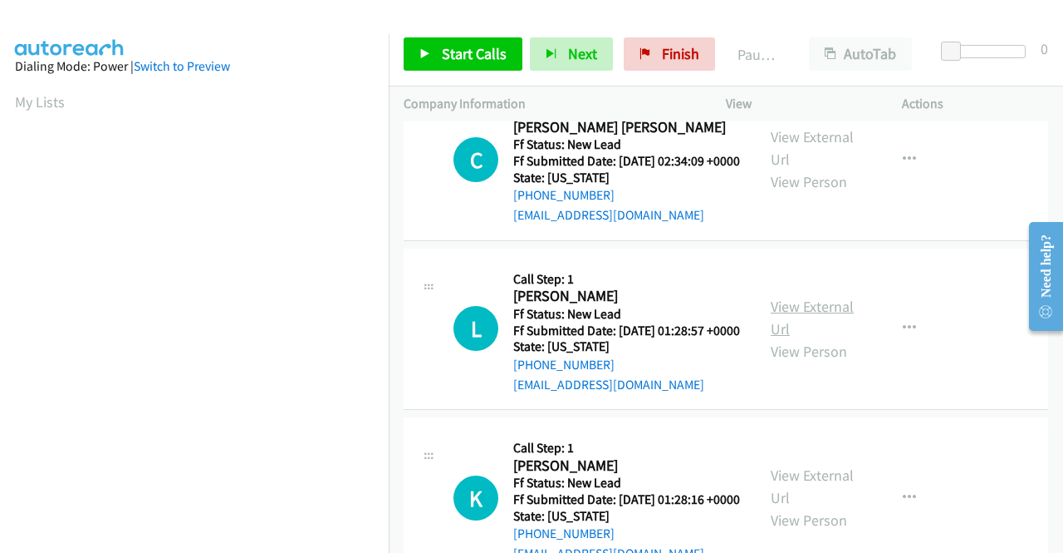
click at [799, 338] on link "View External Url" at bounding box center [812, 318] width 83 height 42
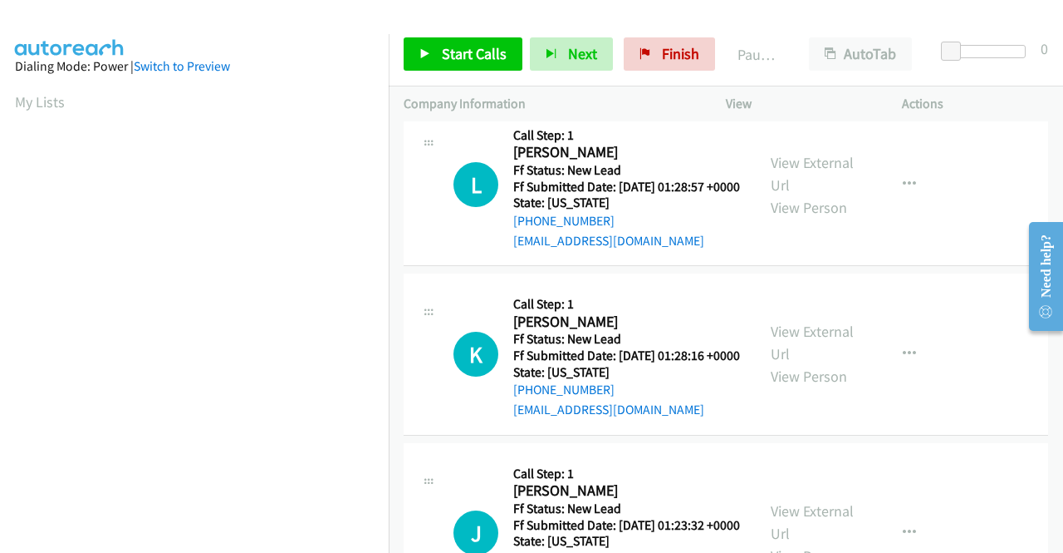
scroll to position [1246, 0]
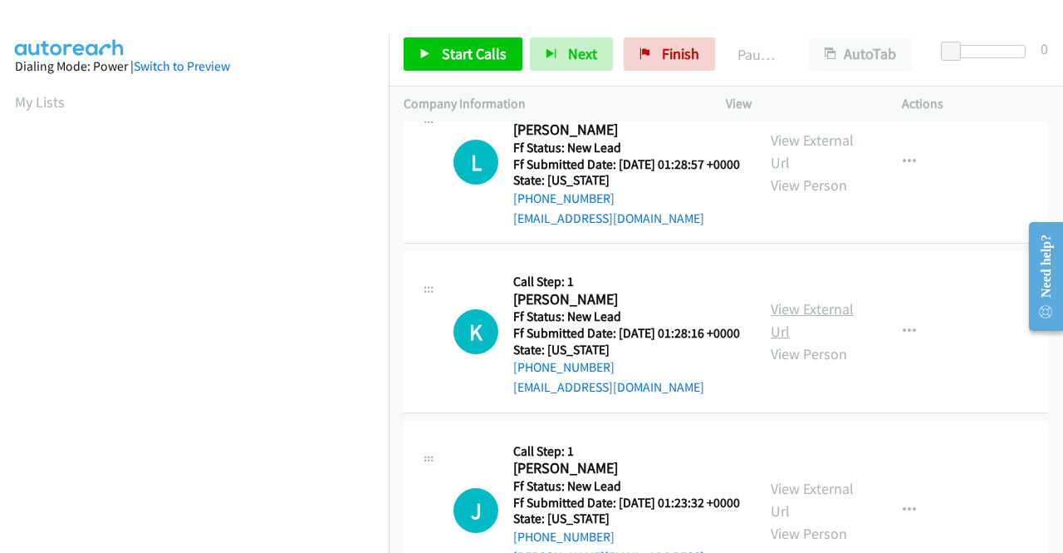
click at [793, 341] on link "View External Url" at bounding box center [812, 320] width 83 height 42
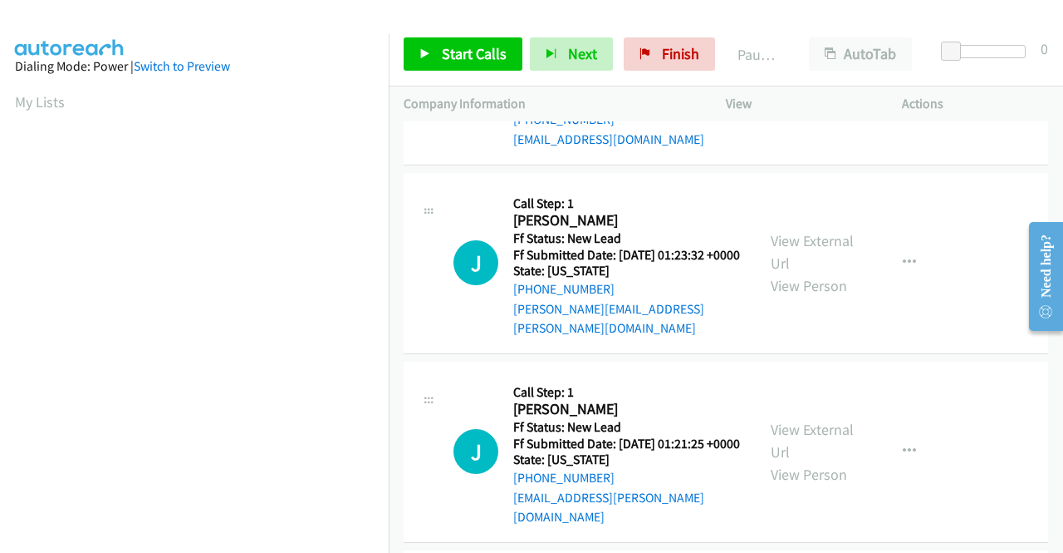
scroll to position [1496, 0]
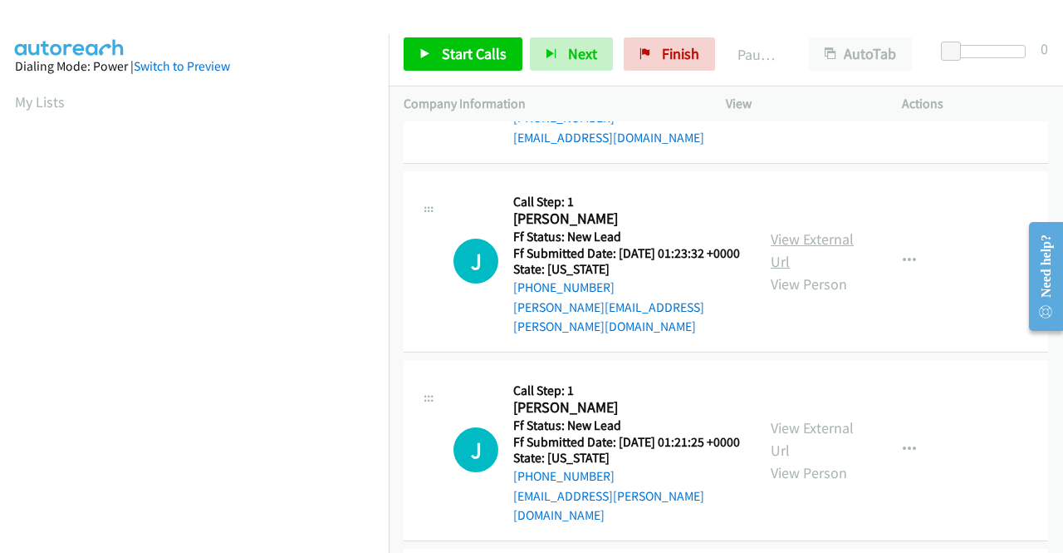
click at [780, 271] on link "View External Url" at bounding box center [812, 250] width 83 height 42
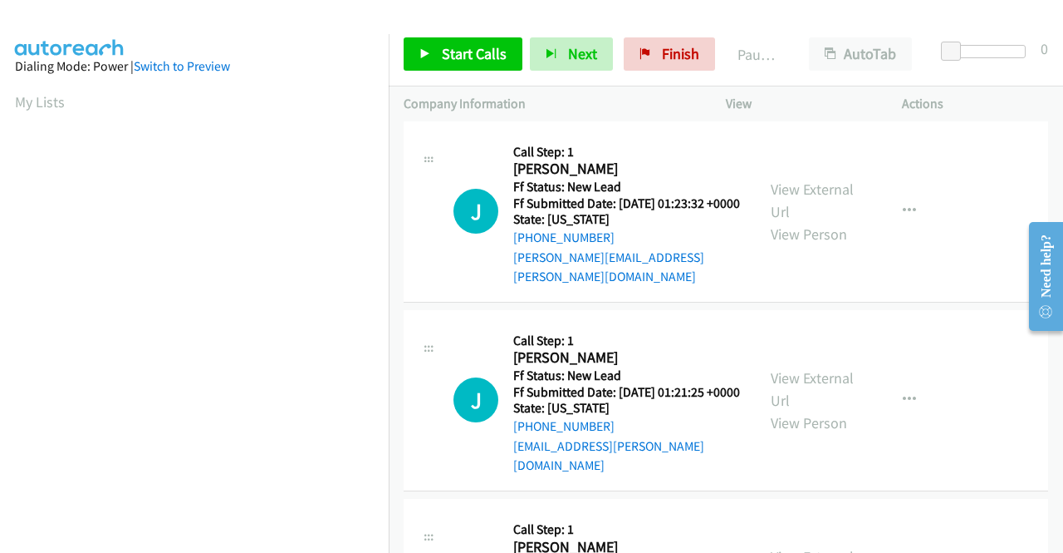
scroll to position [1662, 0]
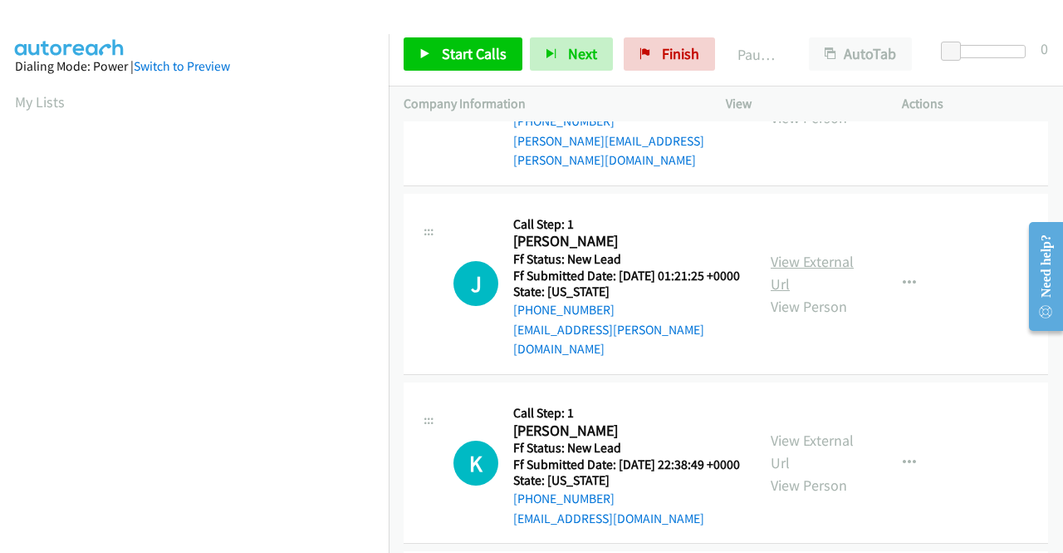
click at [773, 293] on link "View External Url" at bounding box center [812, 273] width 83 height 42
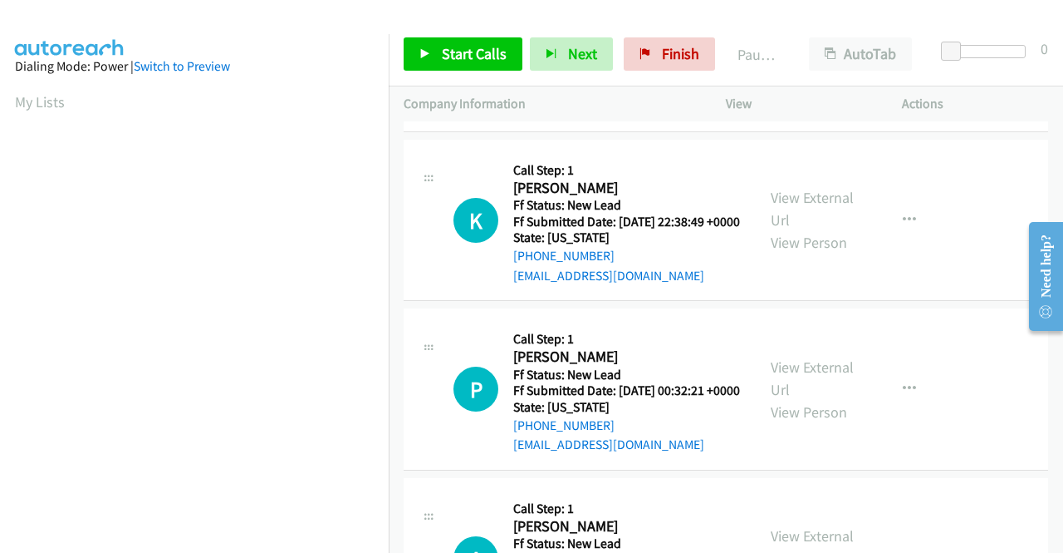
scroll to position [1911, 0]
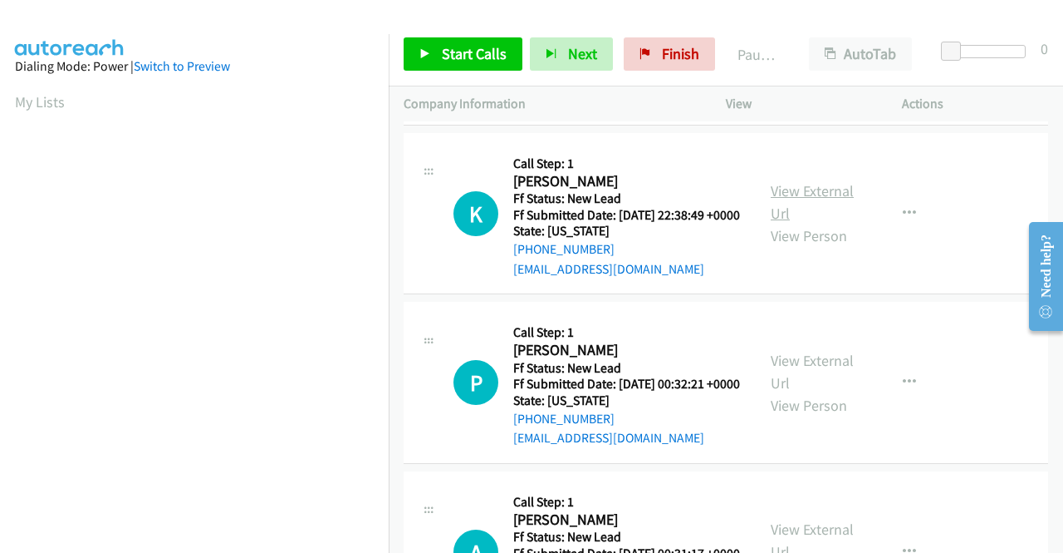
click at [813, 223] on link "View External Url" at bounding box center [812, 202] width 83 height 42
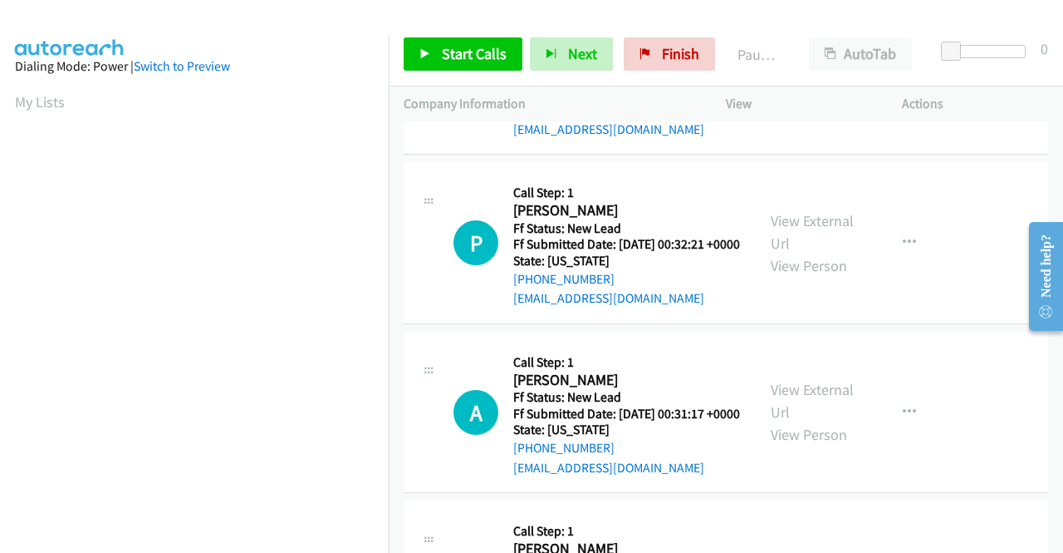
scroll to position [2077, 0]
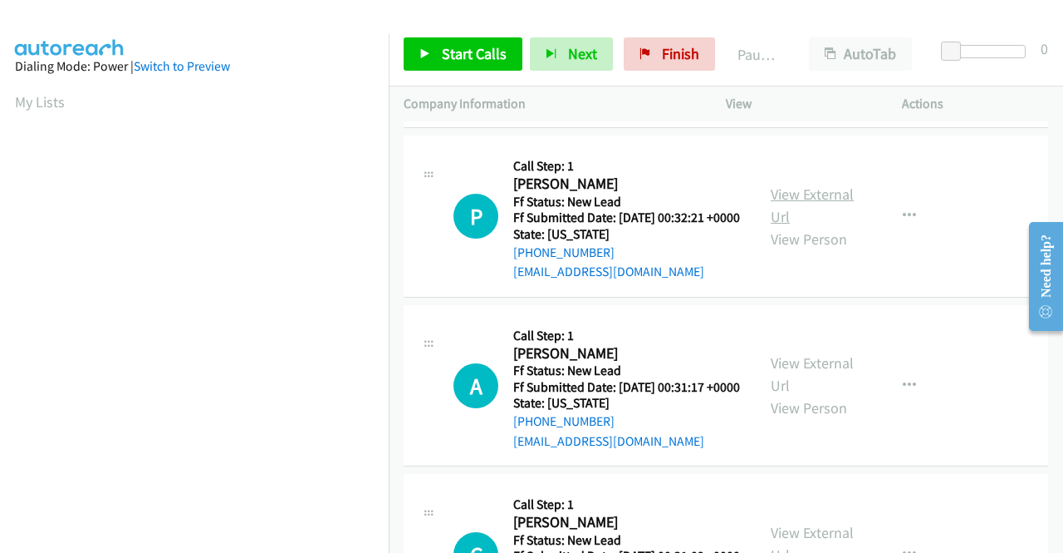
click at [800, 226] on link "View External Url" at bounding box center [812, 205] width 83 height 42
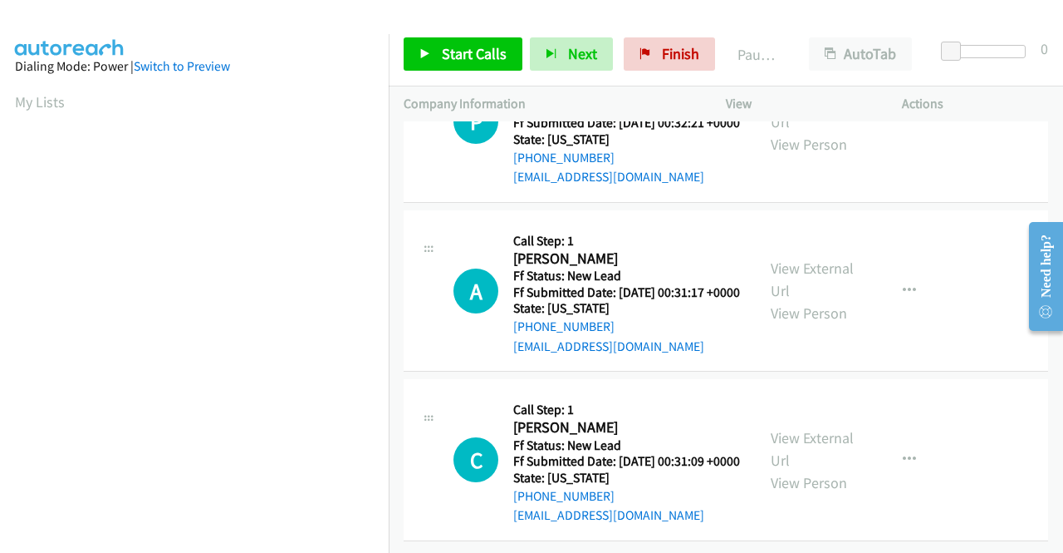
scroll to position [2243, 0]
click at [788, 300] on link "View External Url" at bounding box center [812, 279] width 83 height 42
click at [788, 428] on link "View External Url" at bounding box center [812, 449] width 83 height 42
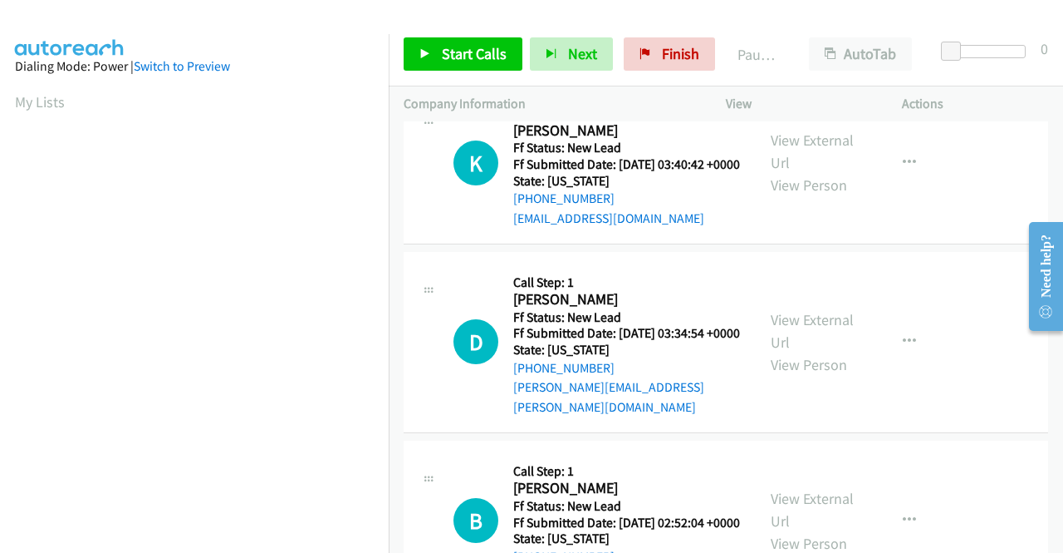
scroll to position [0, 0]
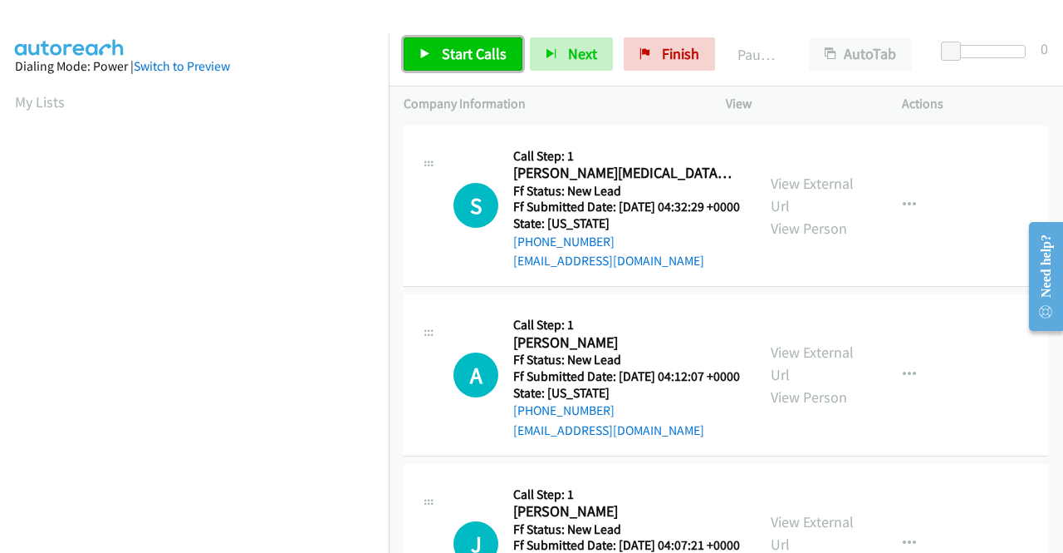
click at [442, 57] on span "Start Calls" at bounding box center [474, 53] width 65 height 19
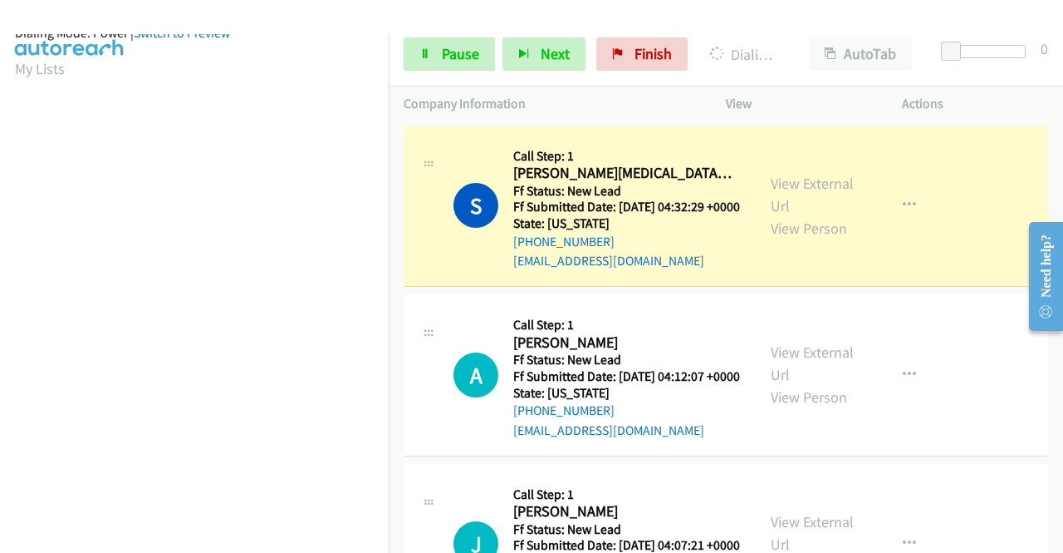
scroll to position [379, 0]
click at [459, 49] on span "Pause" at bounding box center [460, 53] width 37 height 19
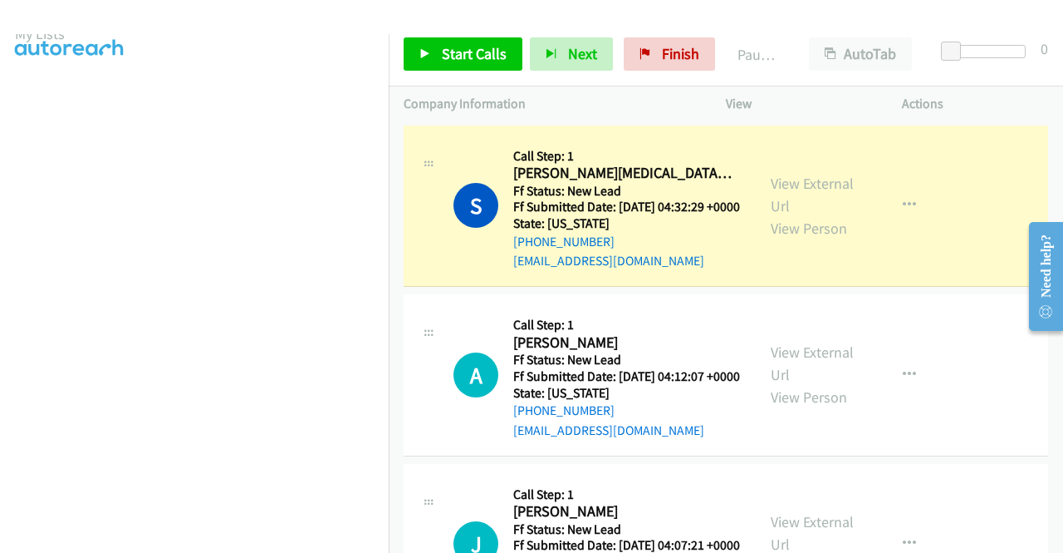
scroll to position [47, 0]
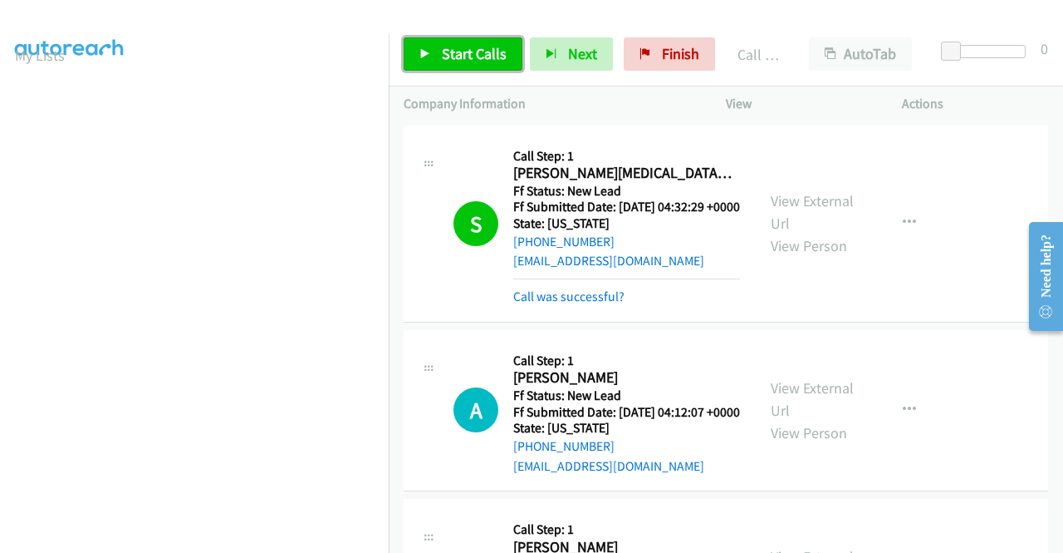
click at [472, 56] on span "Start Calls" at bounding box center [474, 53] width 65 height 19
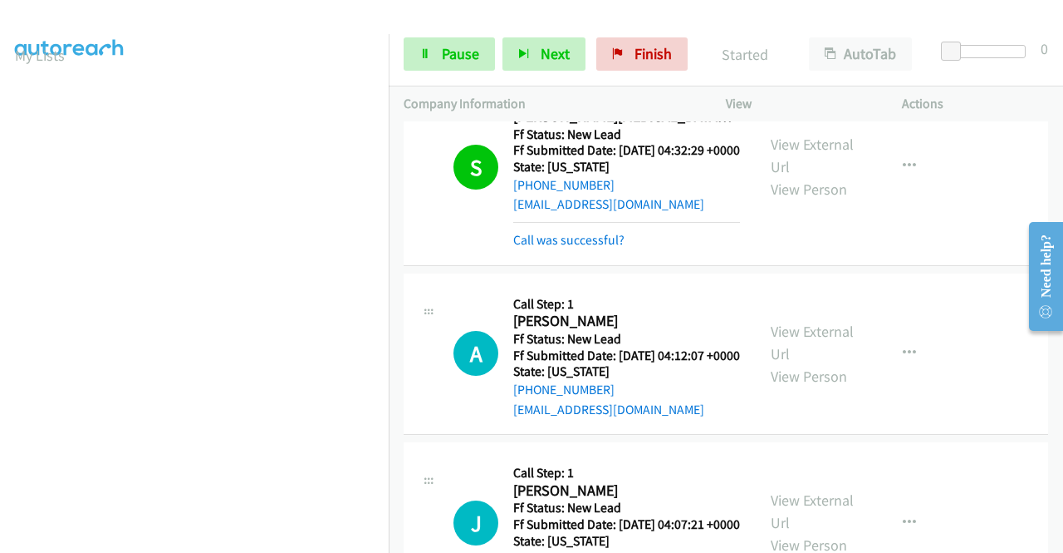
scroll to position [83, 0]
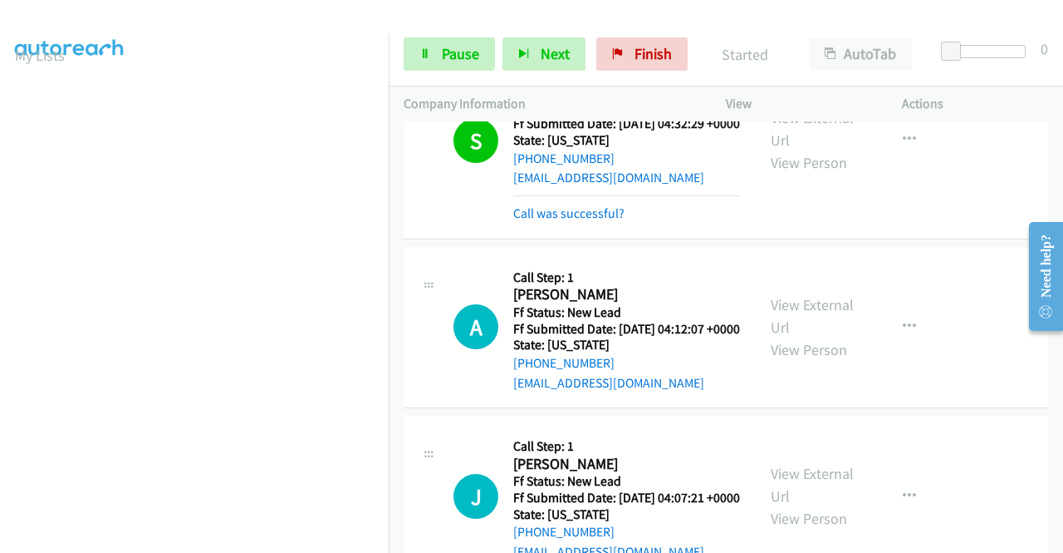
click at [549, 218] on mb0 "Call was successful?" at bounding box center [626, 209] width 227 height 28
click at [548, 221] on link "Call was successful?" at bounding box center [568, 213] width 111 height 16
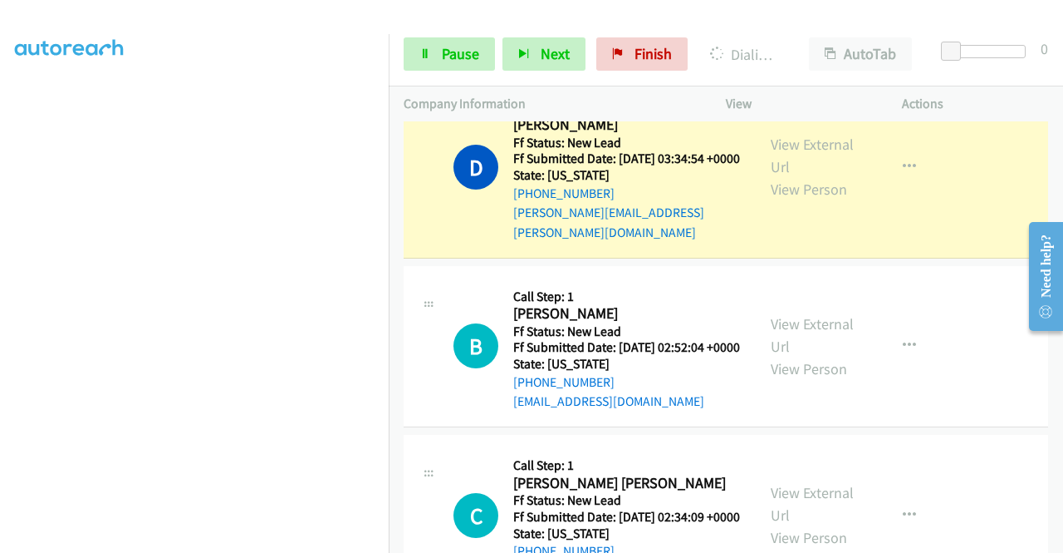
scroll to position [0, 0]
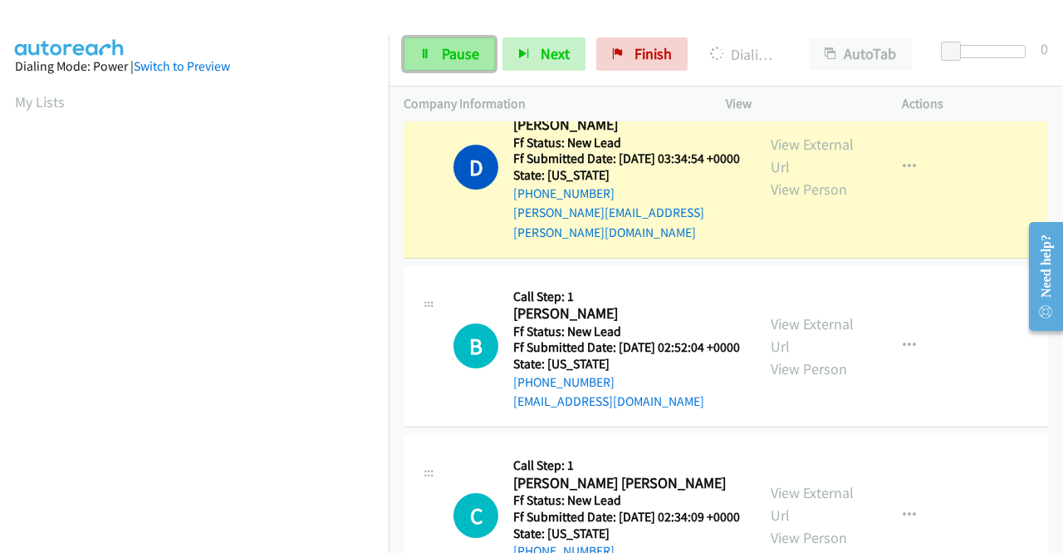
click at [430, 52] on link "Pause" at bounding box center [449, 53] width 91 height 33
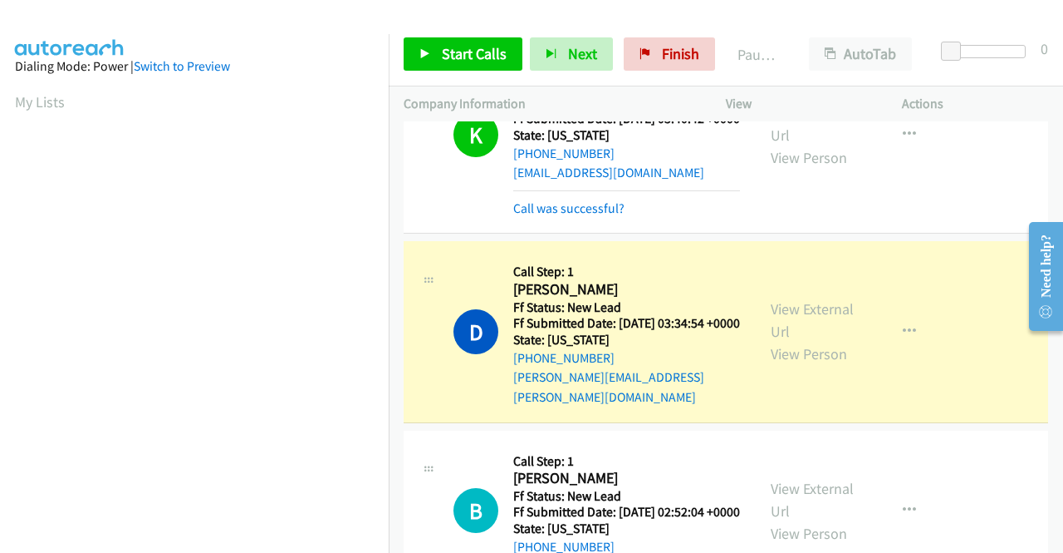
scroll to position [665, 0]
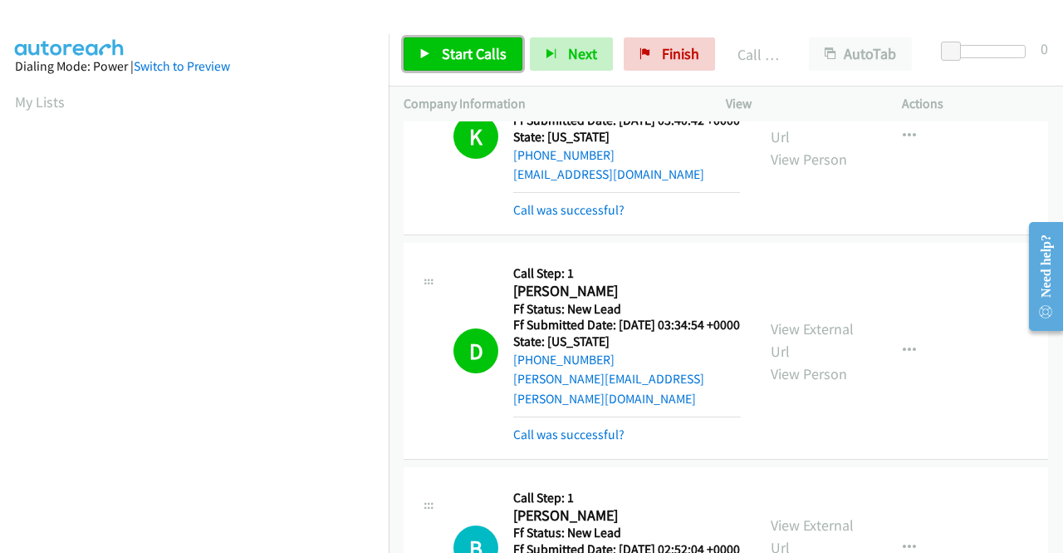
click at [469, 59] on span "Start Calls" at bounding box center [474, 53] width 65 height 19
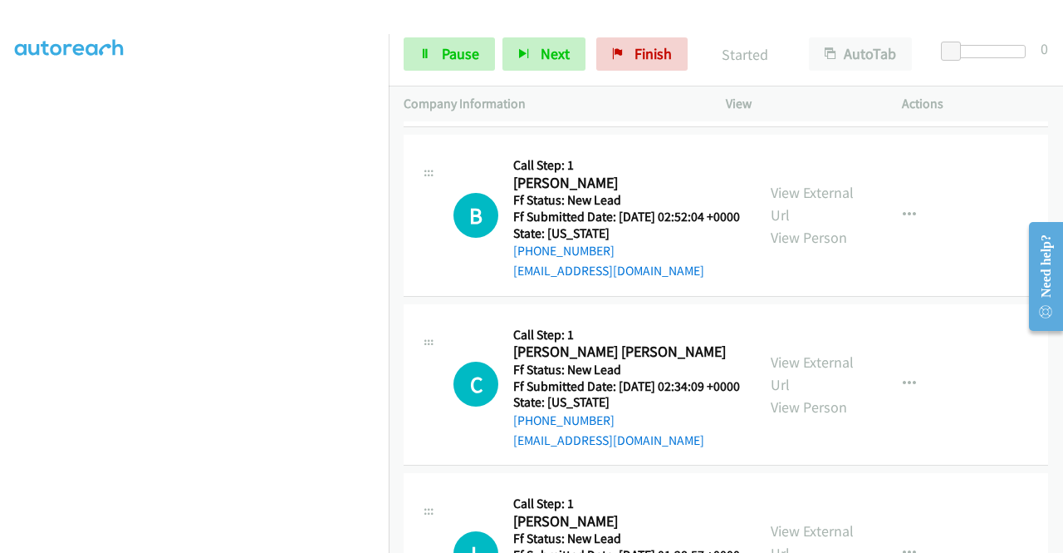
scroll to position [379, 0]
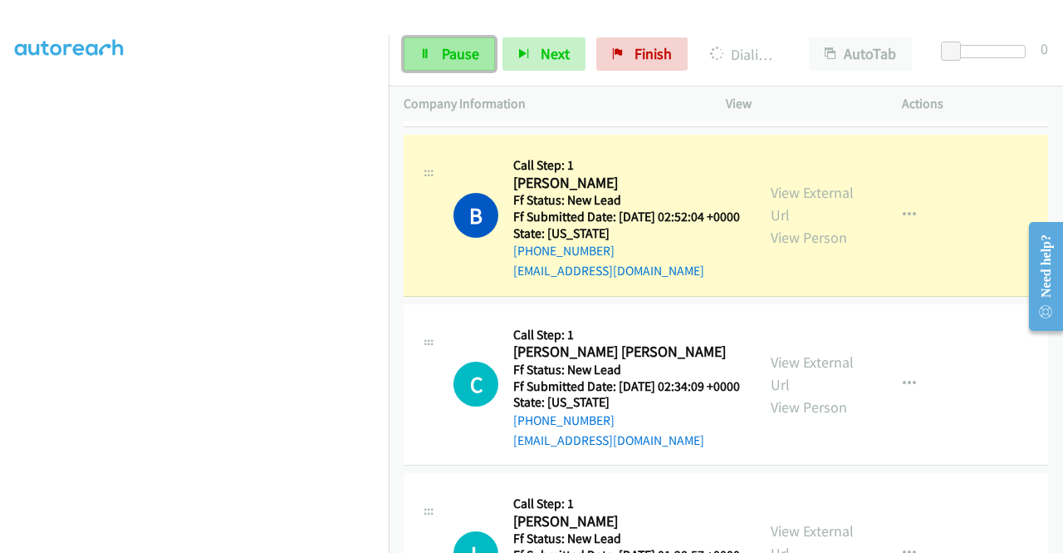
click at [470, 61] on span "Pause" at bounding box center [460, 53] width 37 height 19
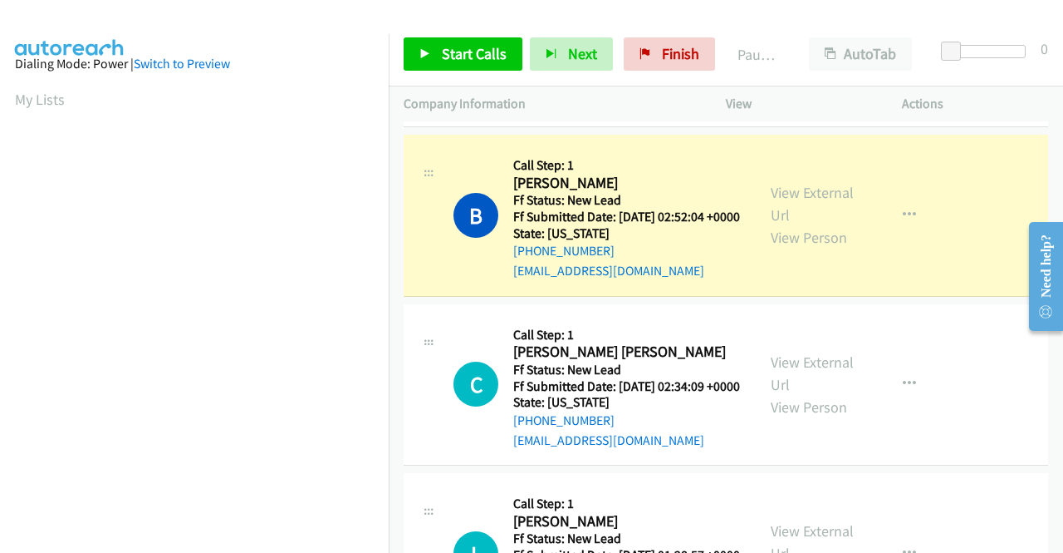
scroll to position [0, 0]
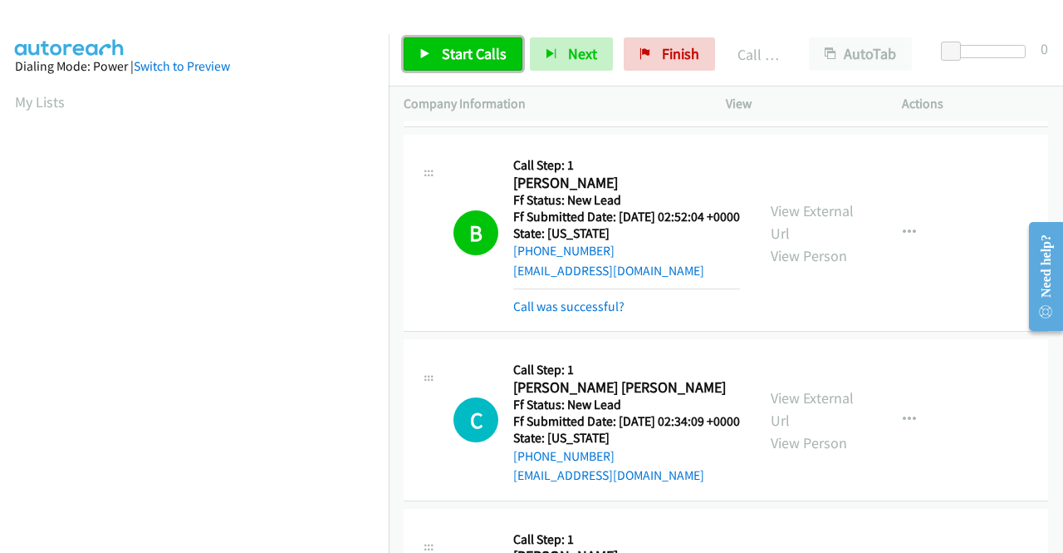
click at [470, 56] on span "Start Calls" at bounding box center [474, 53] width 65 height 19
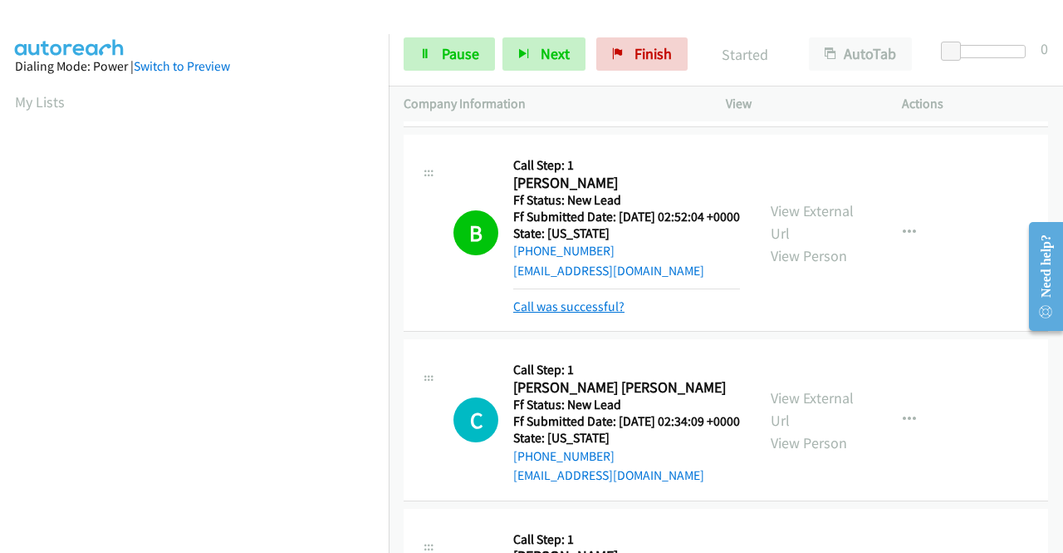
click at [577, 314] on link "Call was successful?" at bounding box center [568, 306] width 111 height 16
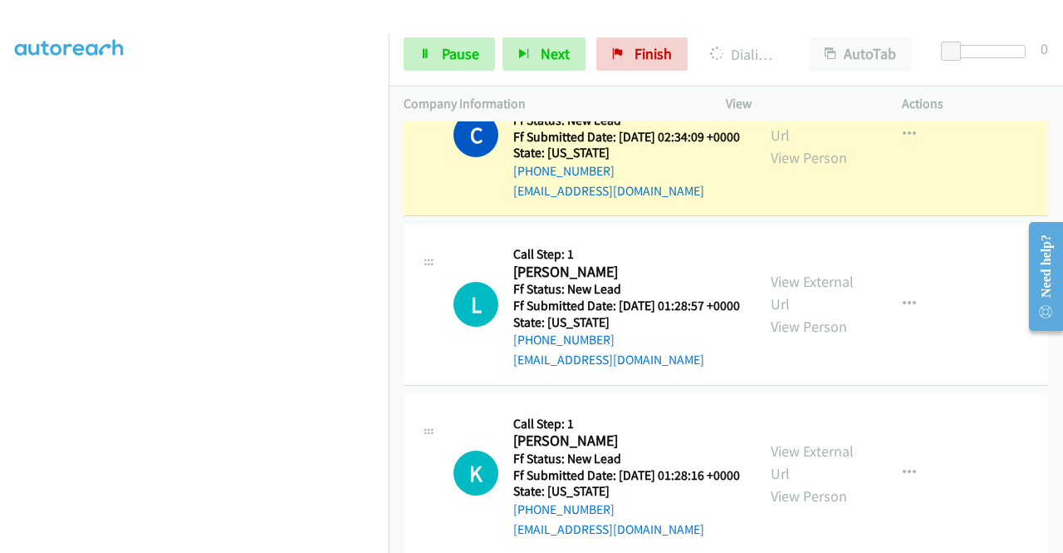
scroll to position [379, 0]
click at [448, 48] on span "Pause" at bounding box center [460, 53] width 37 height 19
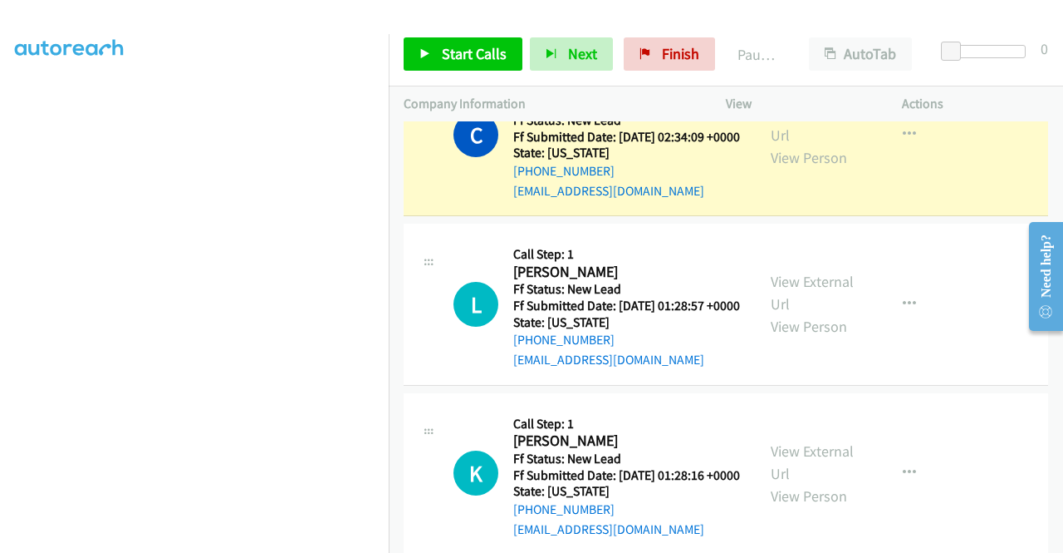
scroll to position [0, 0]
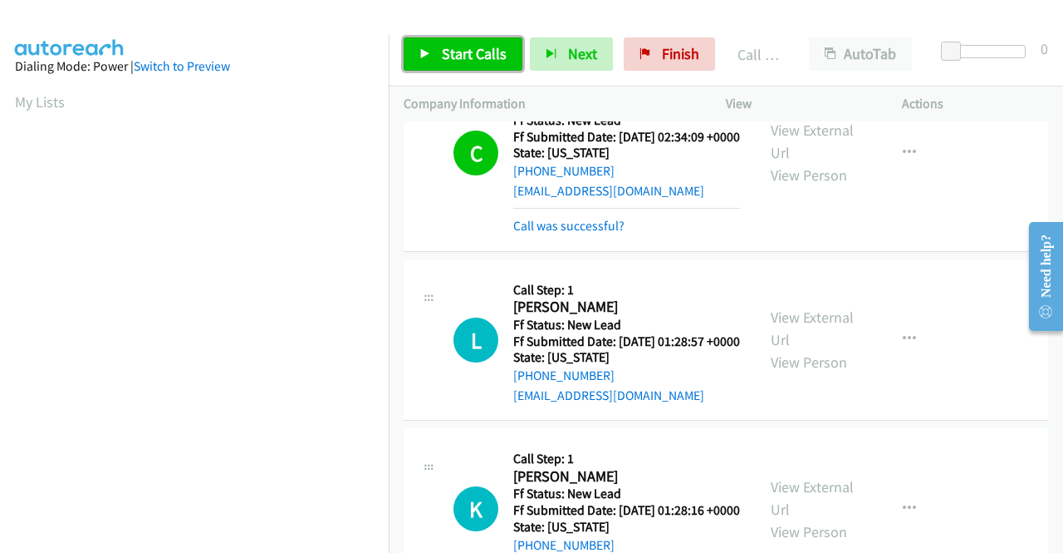
click at [436, 57] on link "Start Calls" at bounding box center [463, 53] width 119 height 33
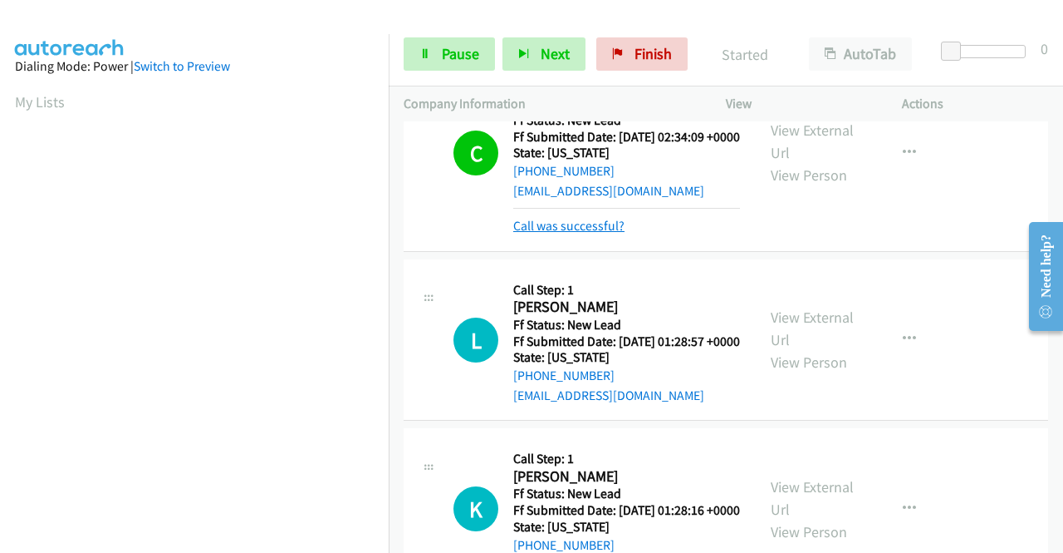
click at [602, 233] on link "Call was successful?" at bounding box center [568, 226] width 111 height 16
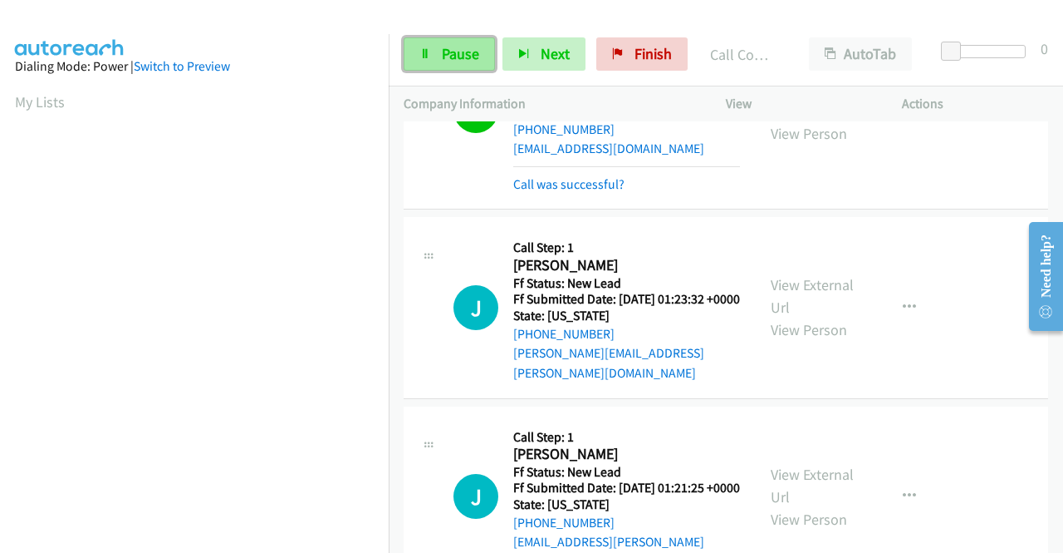
click at [461, 54] on span "Pause" at bounding box center [460, 53] width 37 height 19
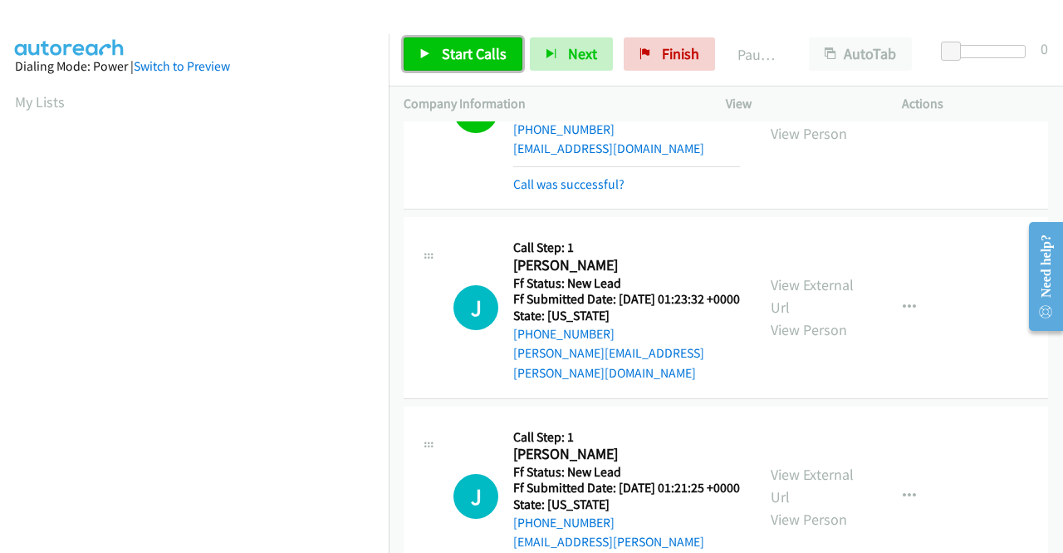
click at [461, 54] on span "Start Calls" at bounding box center [474, 53] width 65 height 19
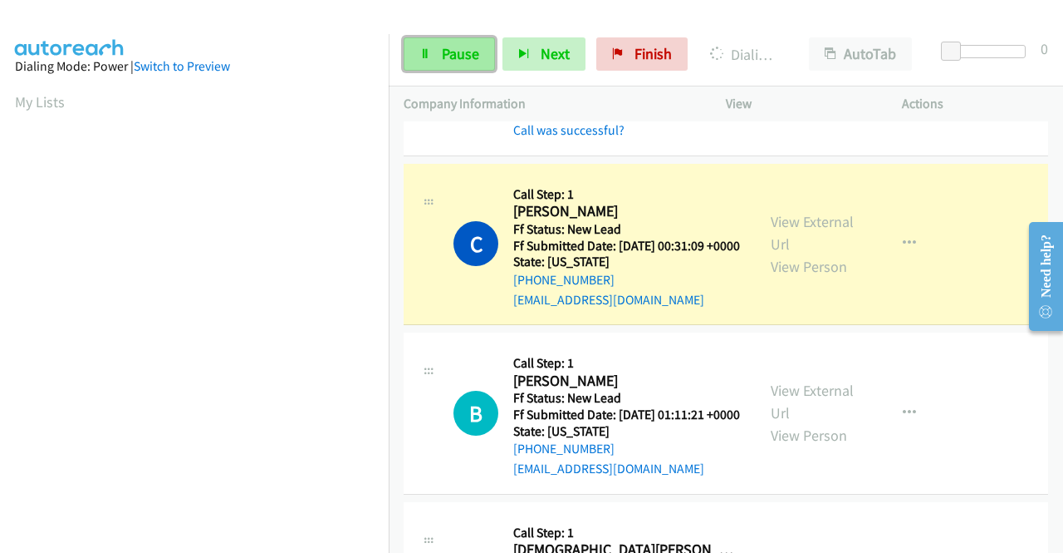
click at [450, 46] on span "Pause" at bounding box center [460, 53] width 37 height 19
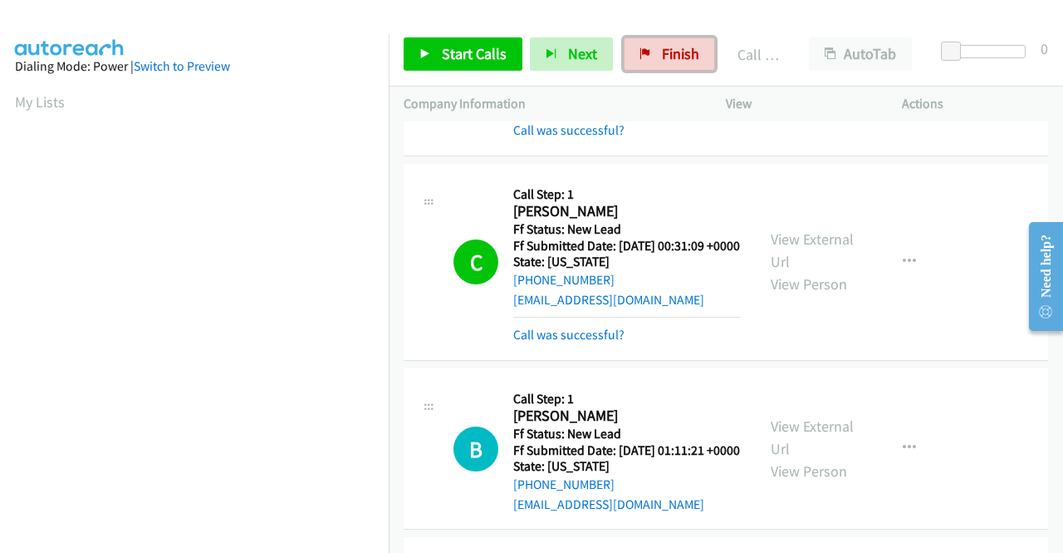
drag, startPoint x: 634, startPoint y: 47, endPoint x: 593, endPoint y: 91, distance: 60.0
click at [633, 47] on link "Finish" at bounding box center [669, 53] width 91 height 33
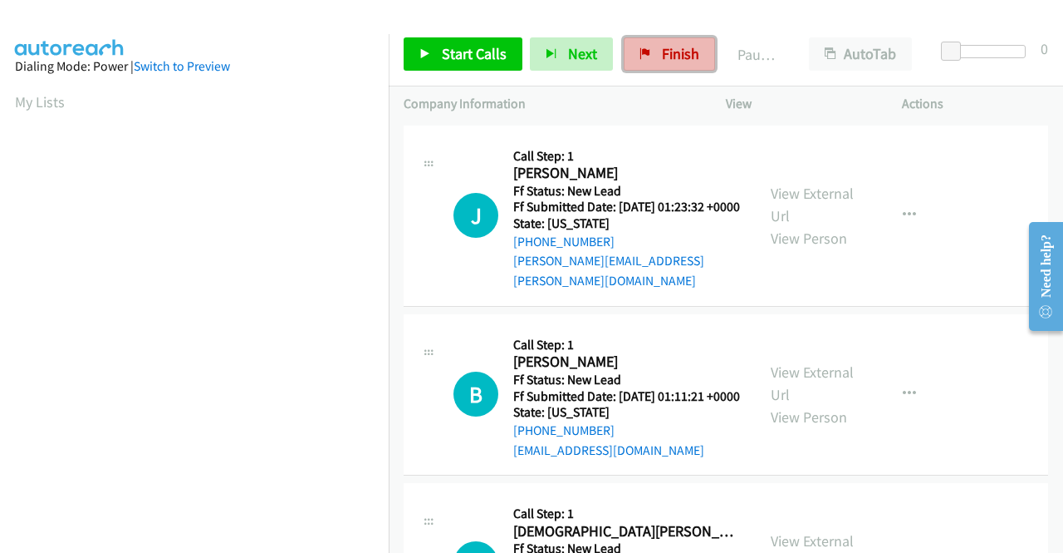
click at [655, 56] on link "Finish" at bounding box center [669, 53] width 91 height 33
